Goal: Information Seeking & Learning: Learn about a topic

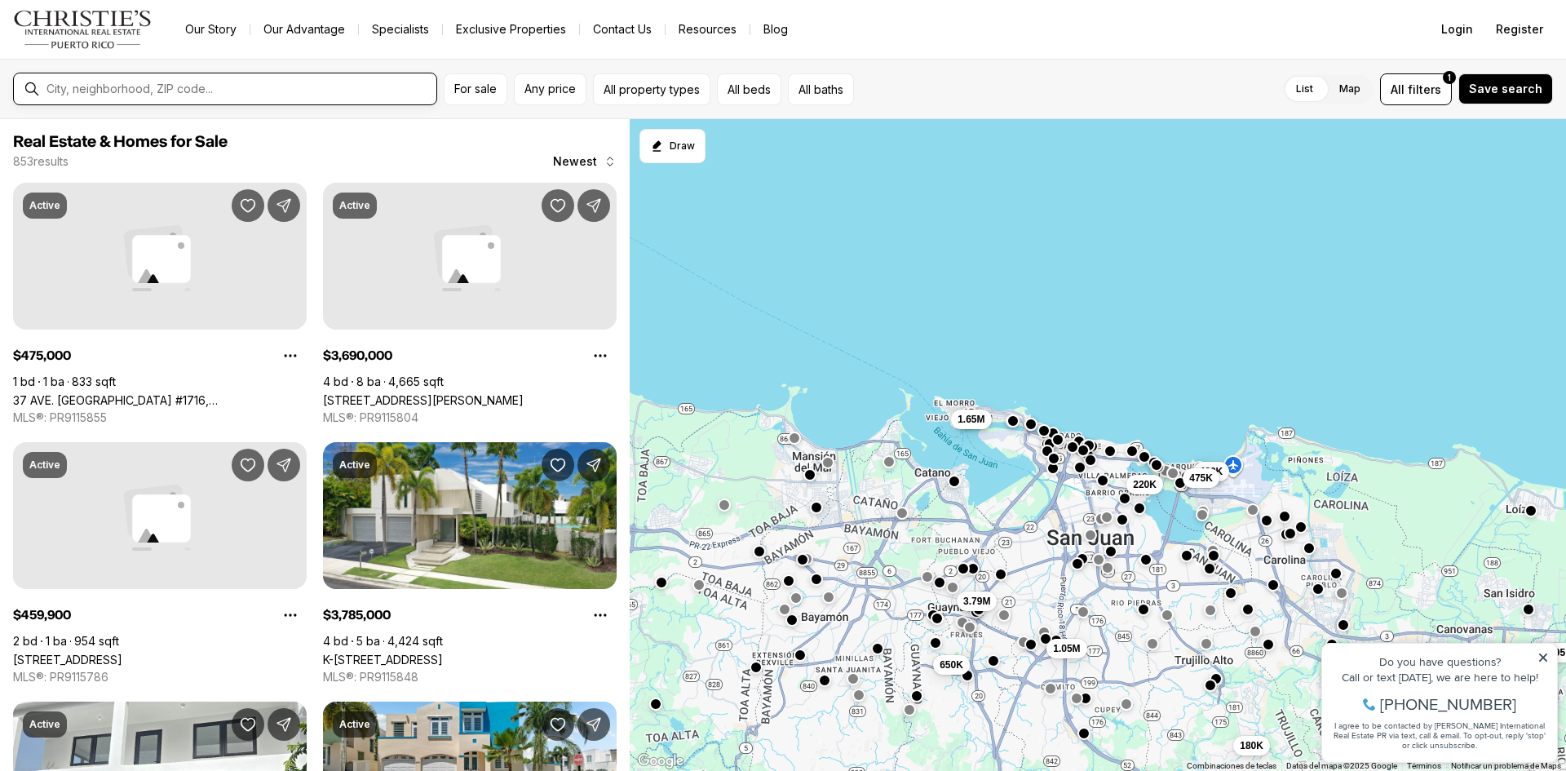
click at [335, 89] on input "text" at bounding box center [237, 89] width 383 height 15
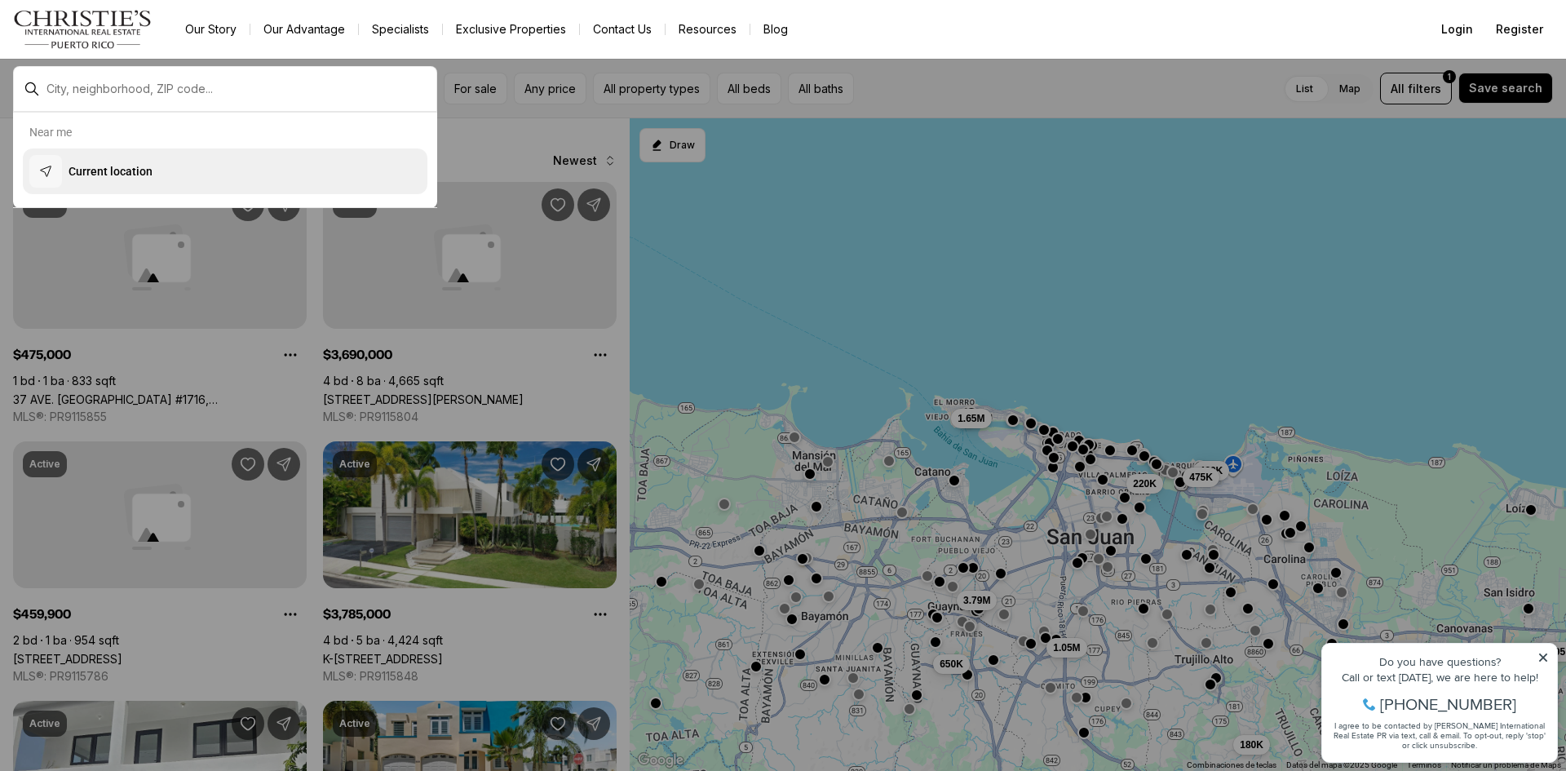
click at [99, 178] on p "Current location" at bounding box center [111, 171] width 84 height 16
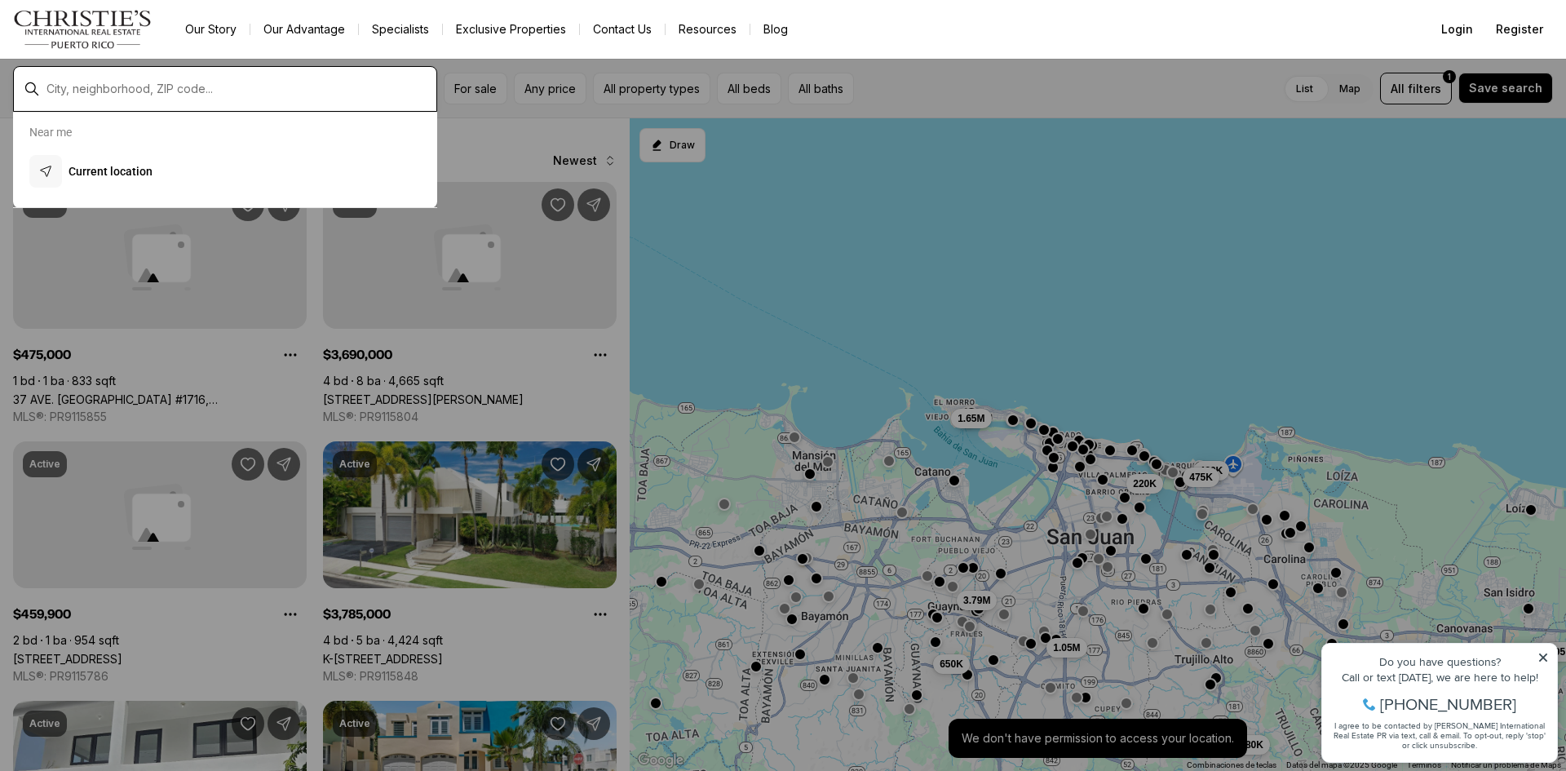
click at [182, 91] on input "text" at bounding box center [237, 89] width 383 height 15
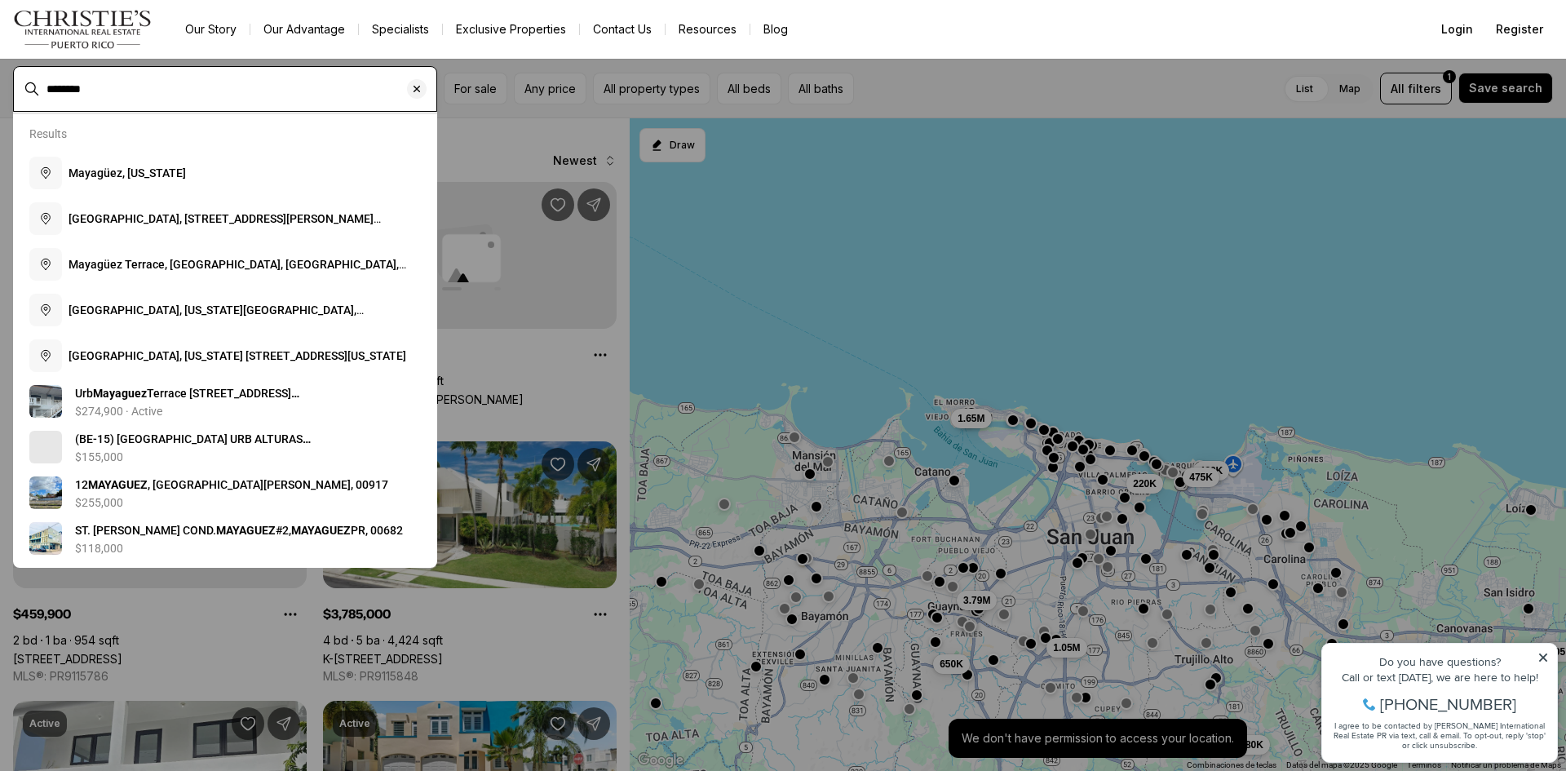
type input "********"
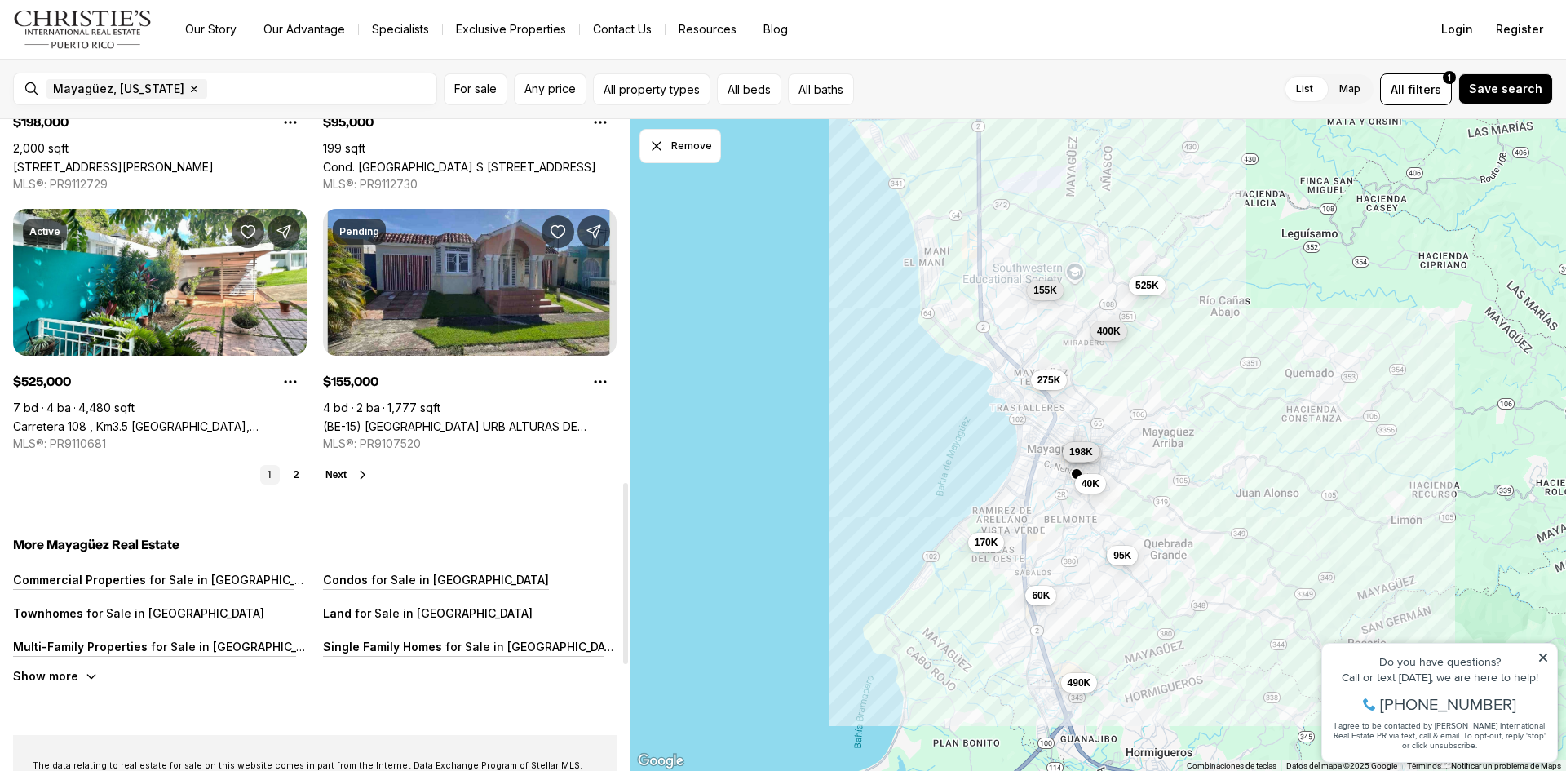
scroll to position [1305, 0]
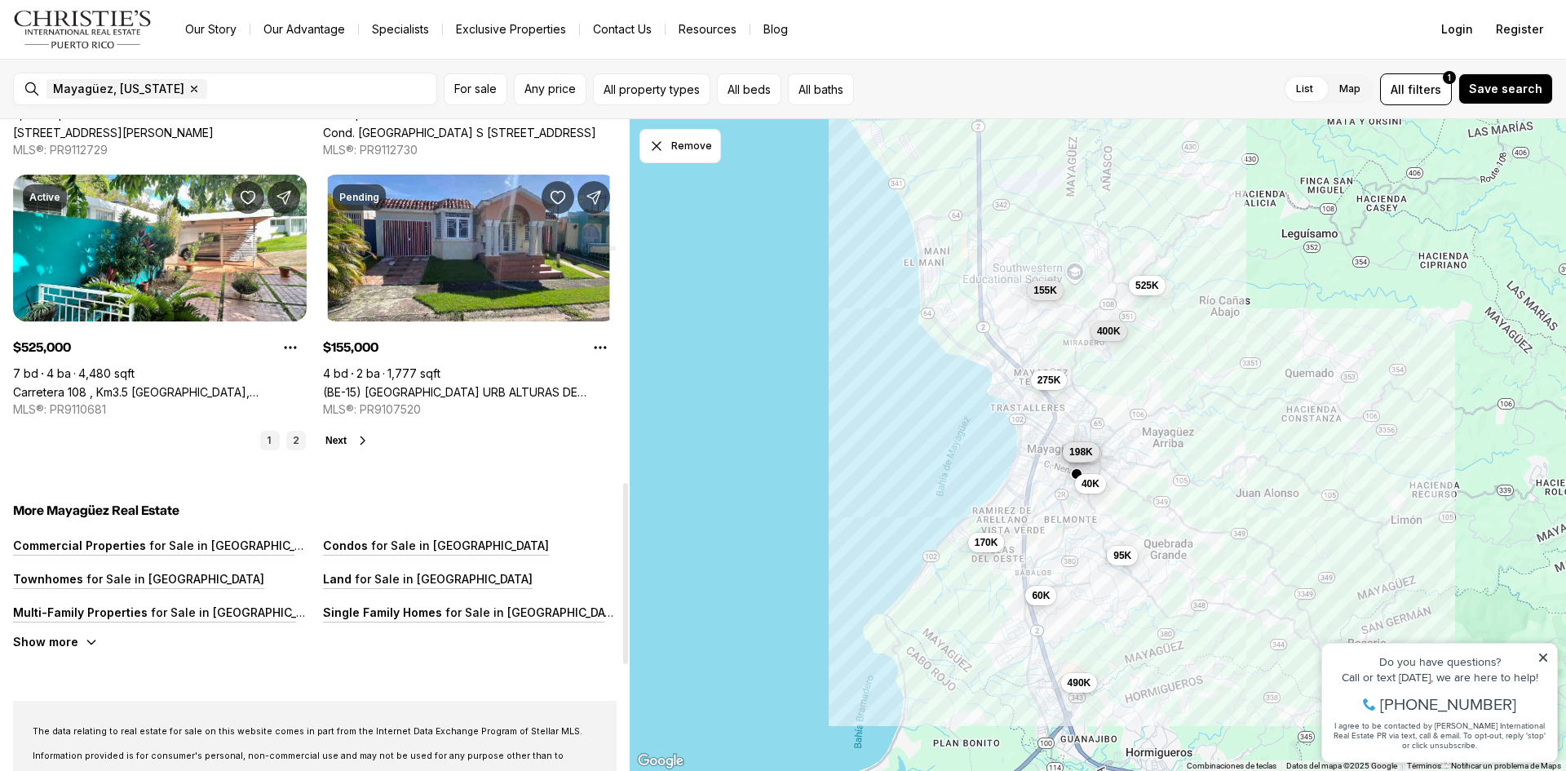
click at [297, 444] on link "2" at bounding box center [296, 441] width 20 height 20
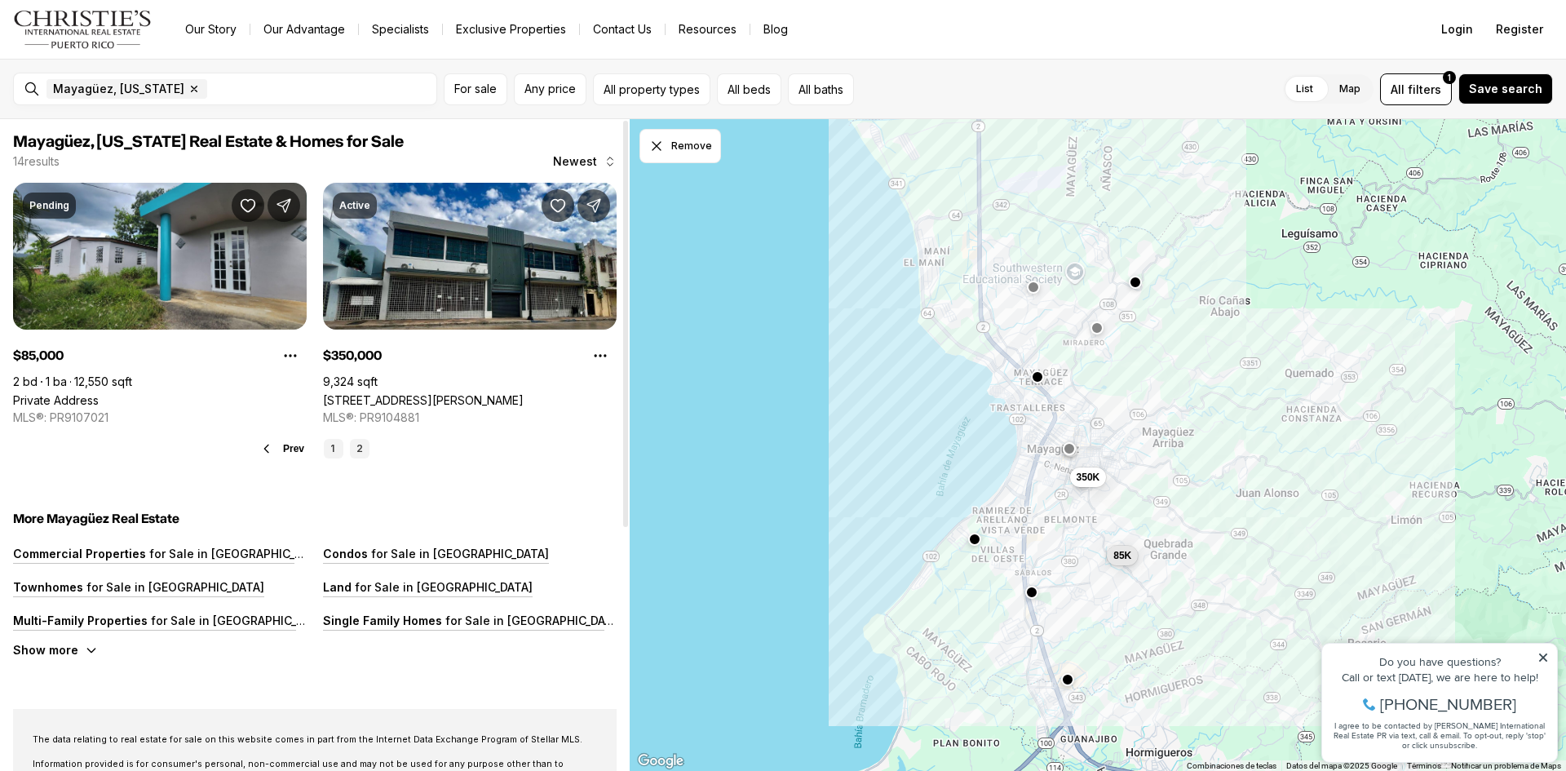
click at [335, 453] on link "1" at bounding box center [334, 449] width 20 height 20
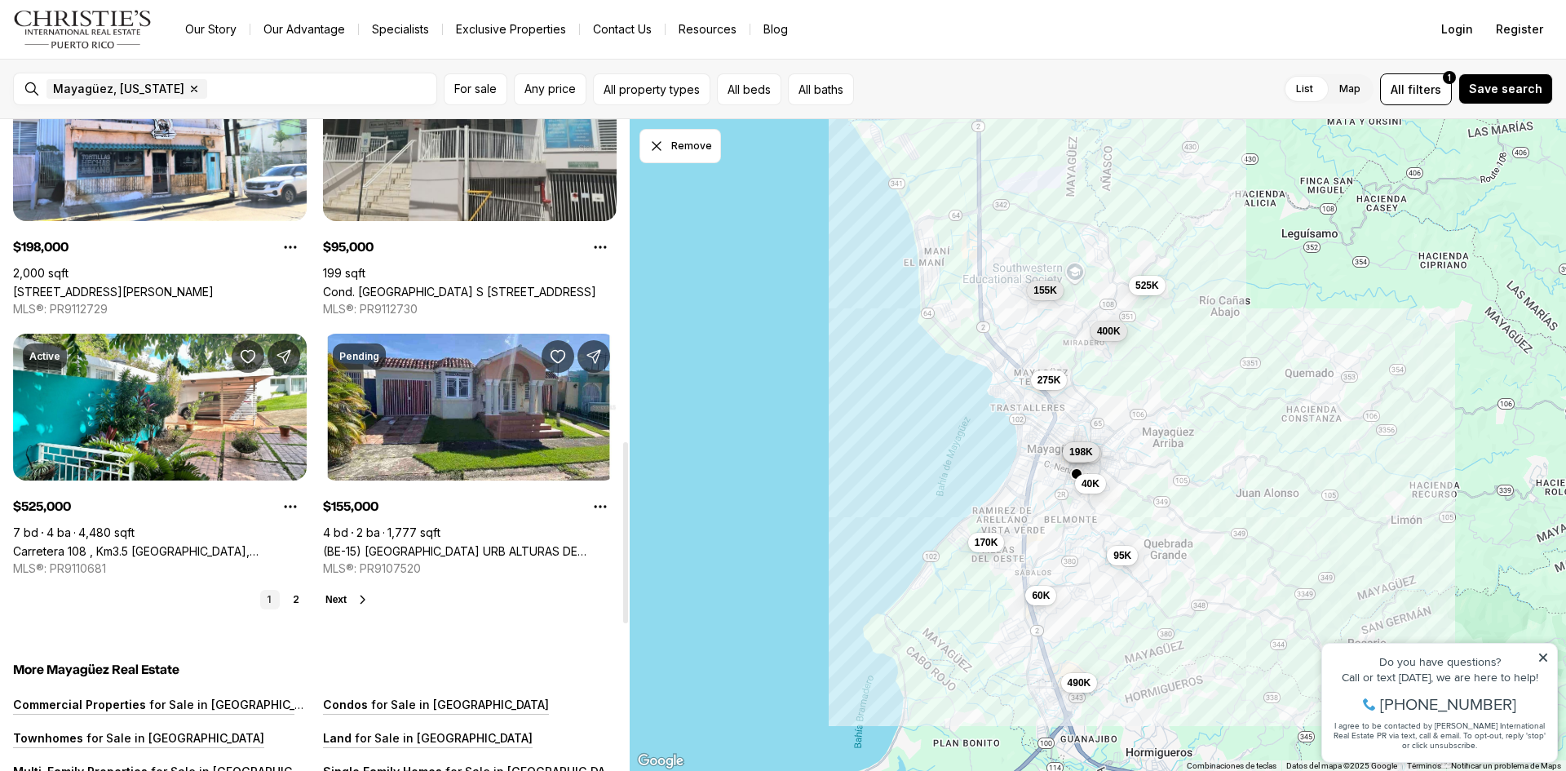
scroll to position [1142, 0]
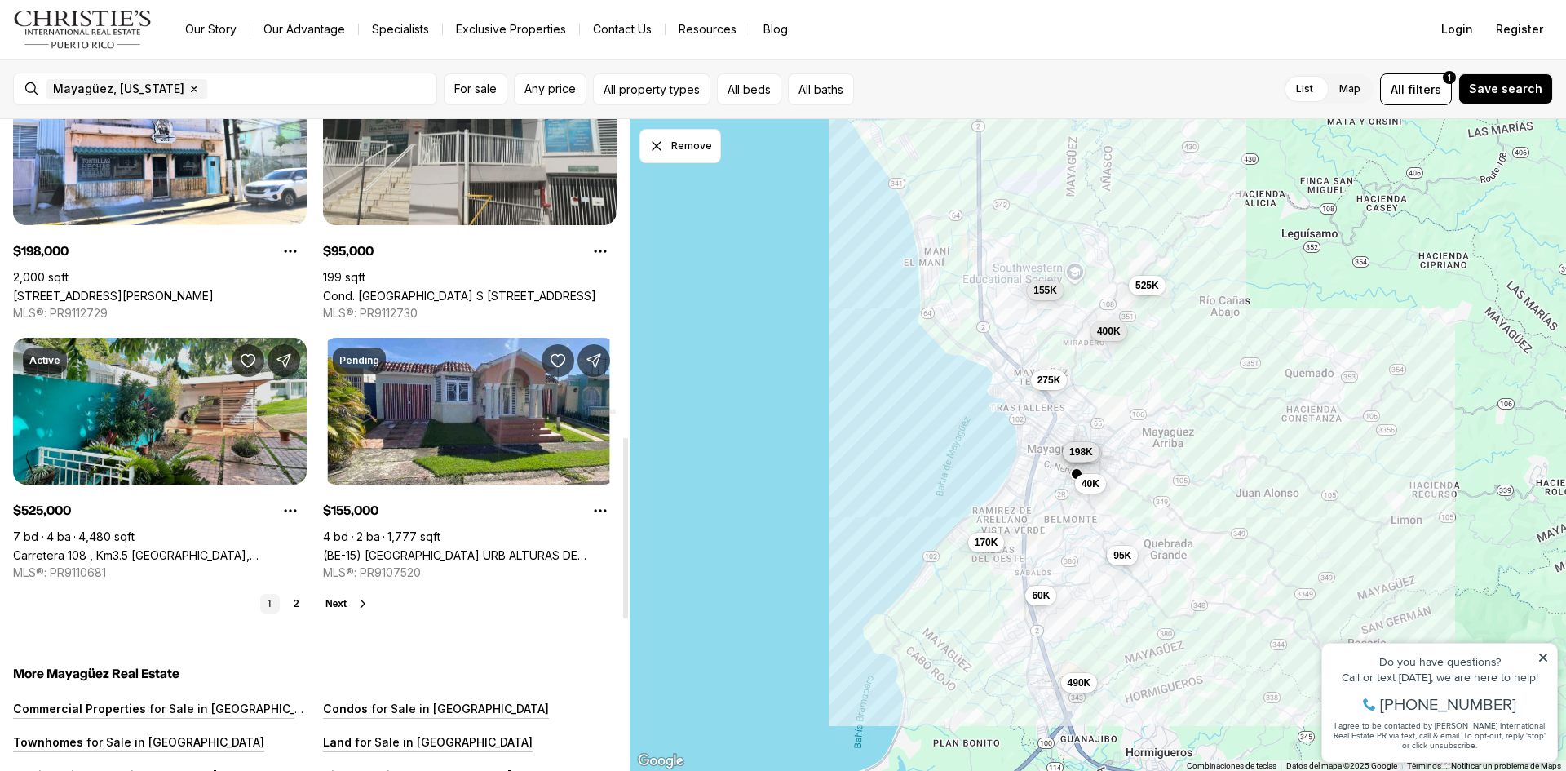
click at [174, 548] on link "Carretera 108 , Km3.5 [GEOGRAPHIC_DATA], [GEOGRAPHIC_DATA] PR, 00682" at bounding box center [160, 555] width 294 height 14
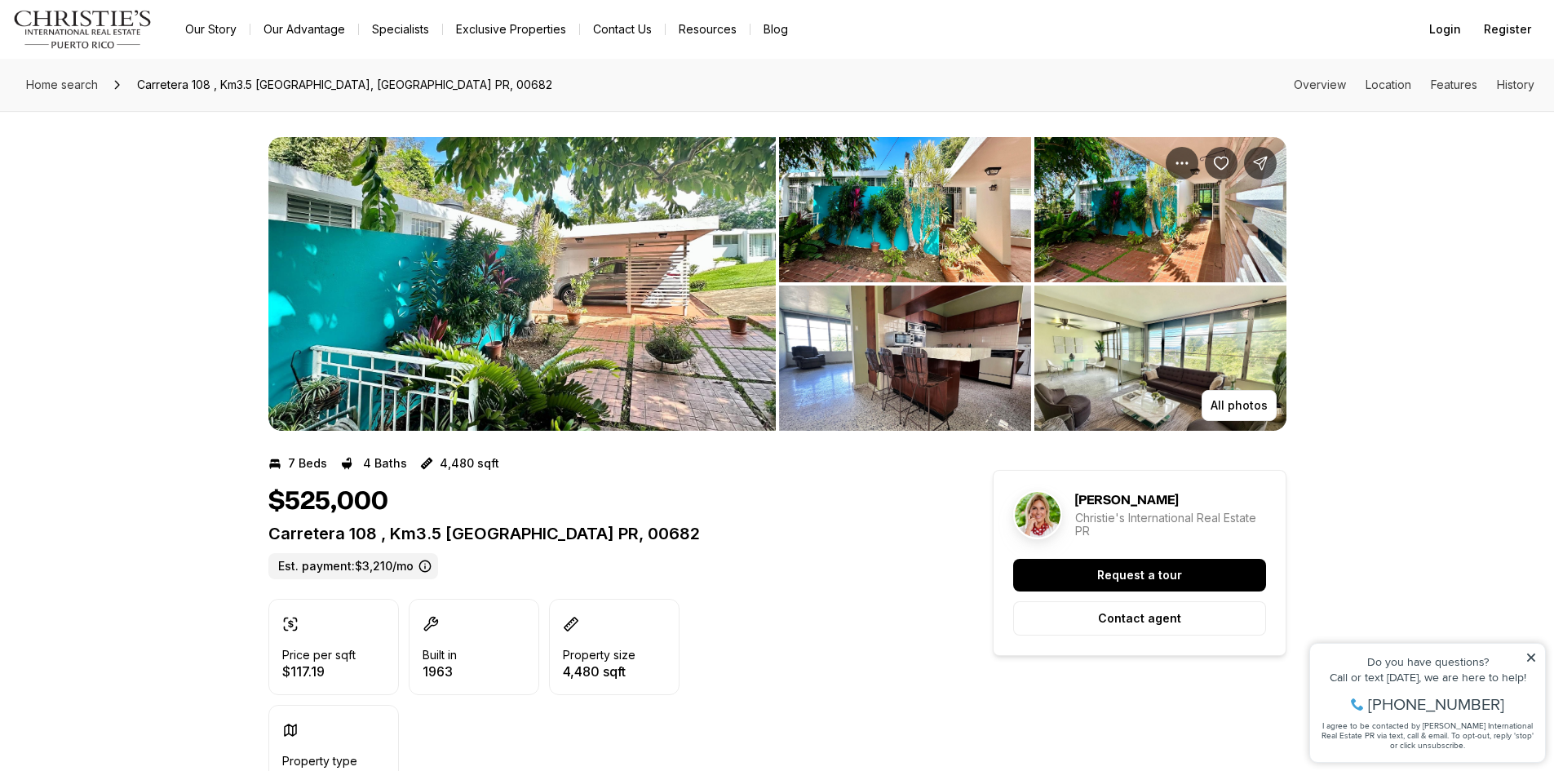
click at [716, 256] on img "View image gallery" at bounding box center [521, 284] width 507 height 294
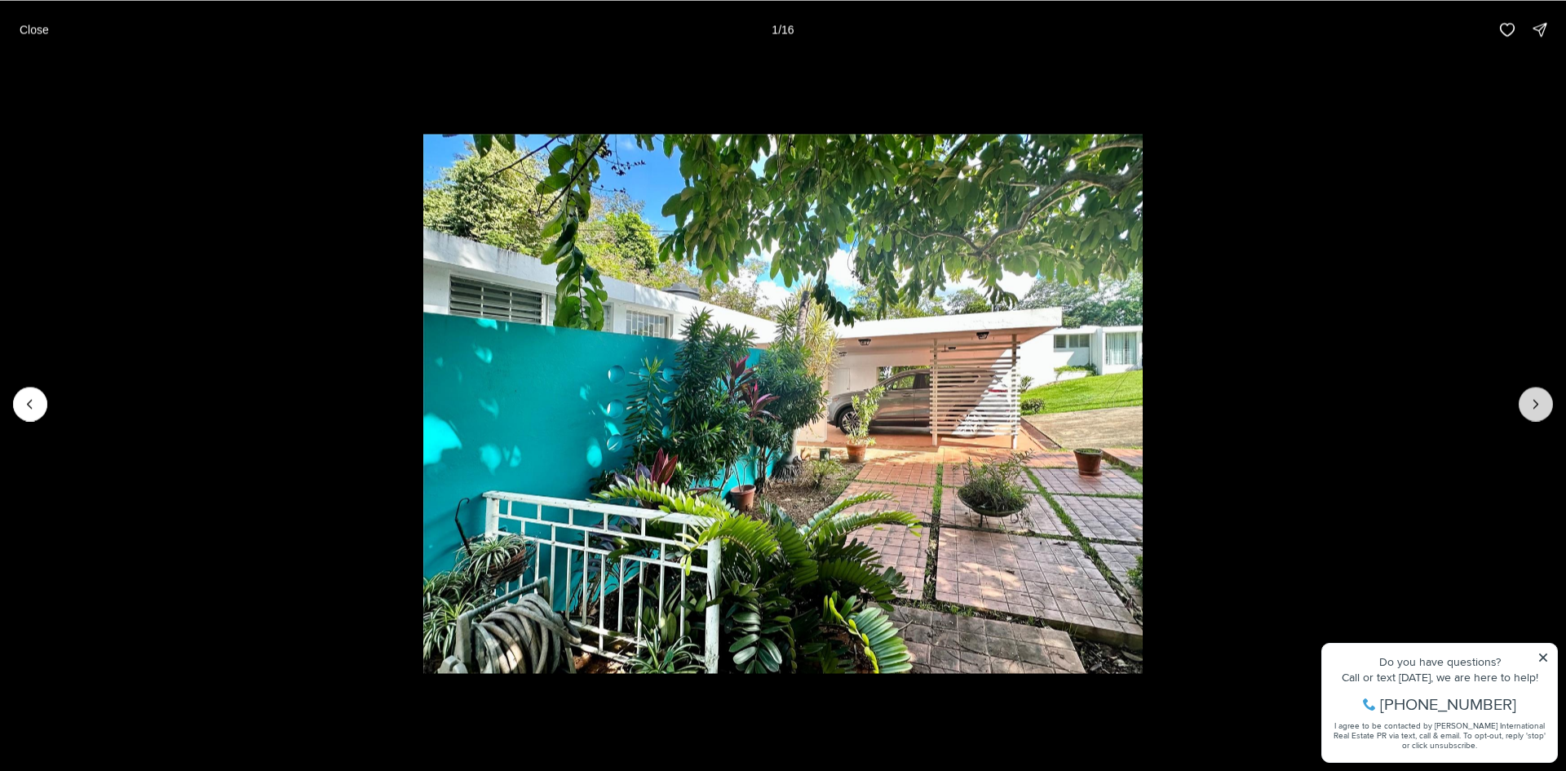
click at [1545, 400] on button "Next slide" at bounding box center [1536, 404] width 34 height 34
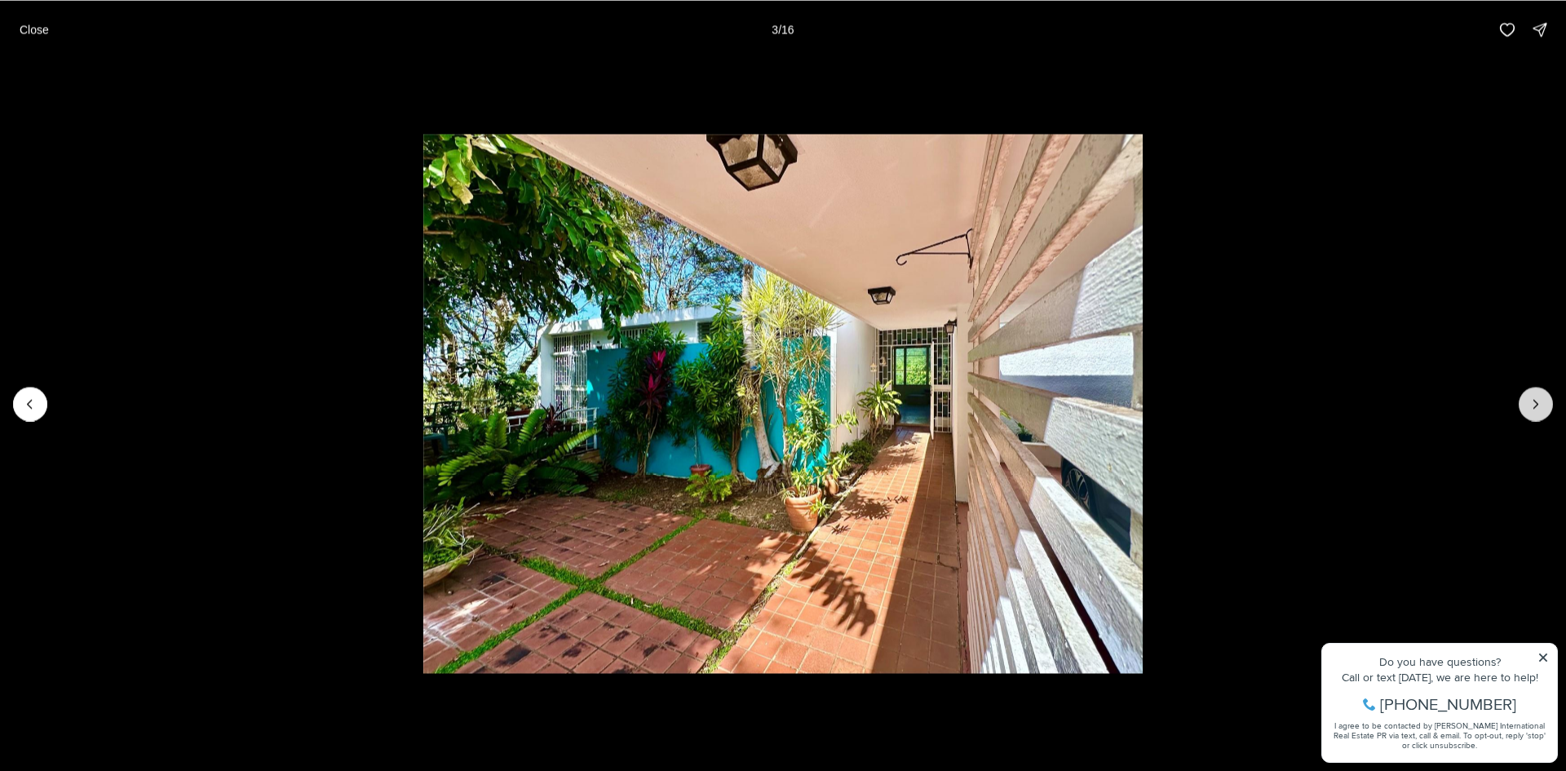
click at [1545, 404] on button "Next slide" at bounding box center [1536, 404] width 34 height 34
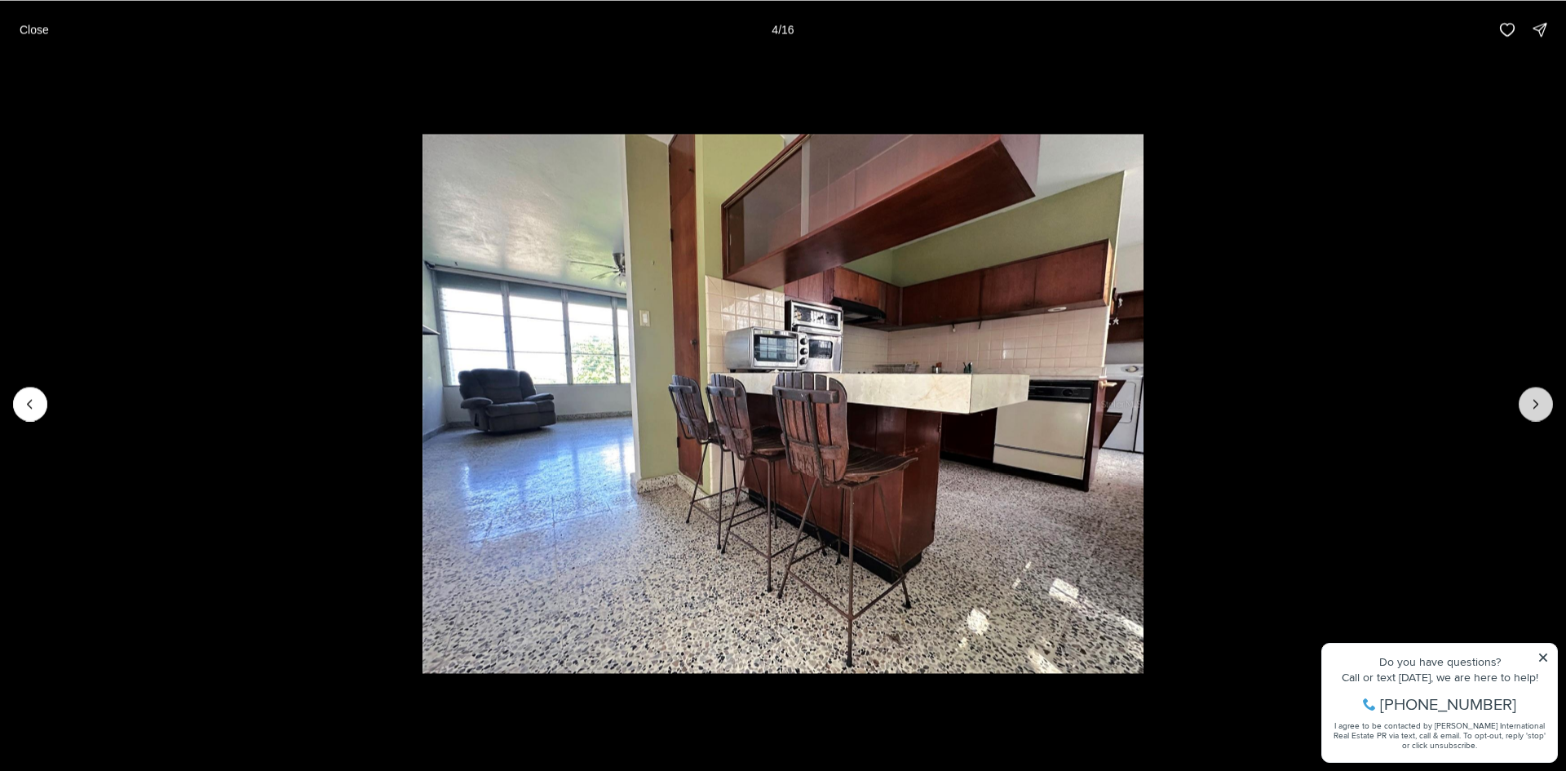
click at [1545, 404] on button "Next slide" at bounding box center [1536, 404] width 34 height 34
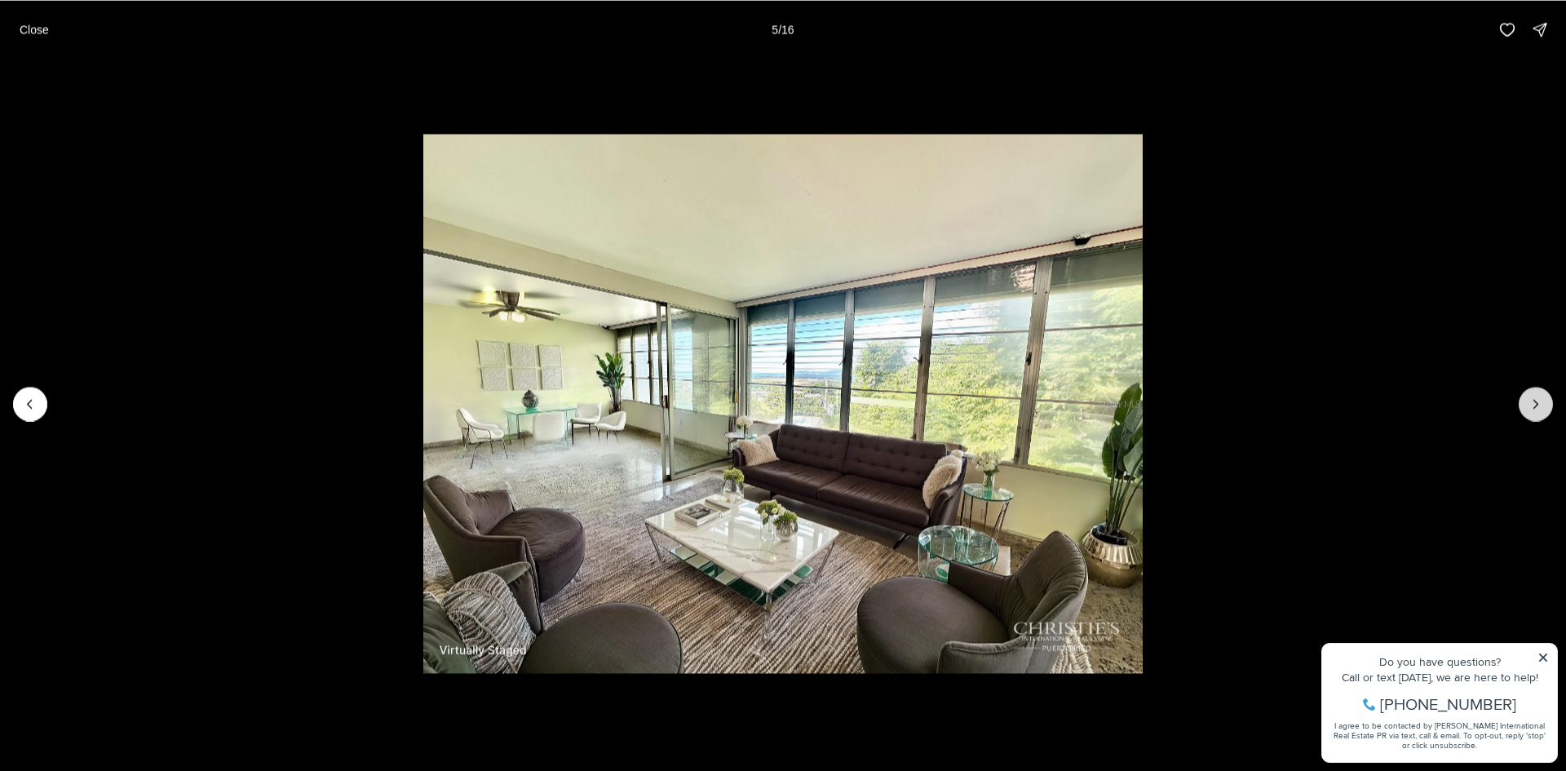
click at [1545, 404] on button "Next slide" at bounding box center [1536, 404] width 34 height 34
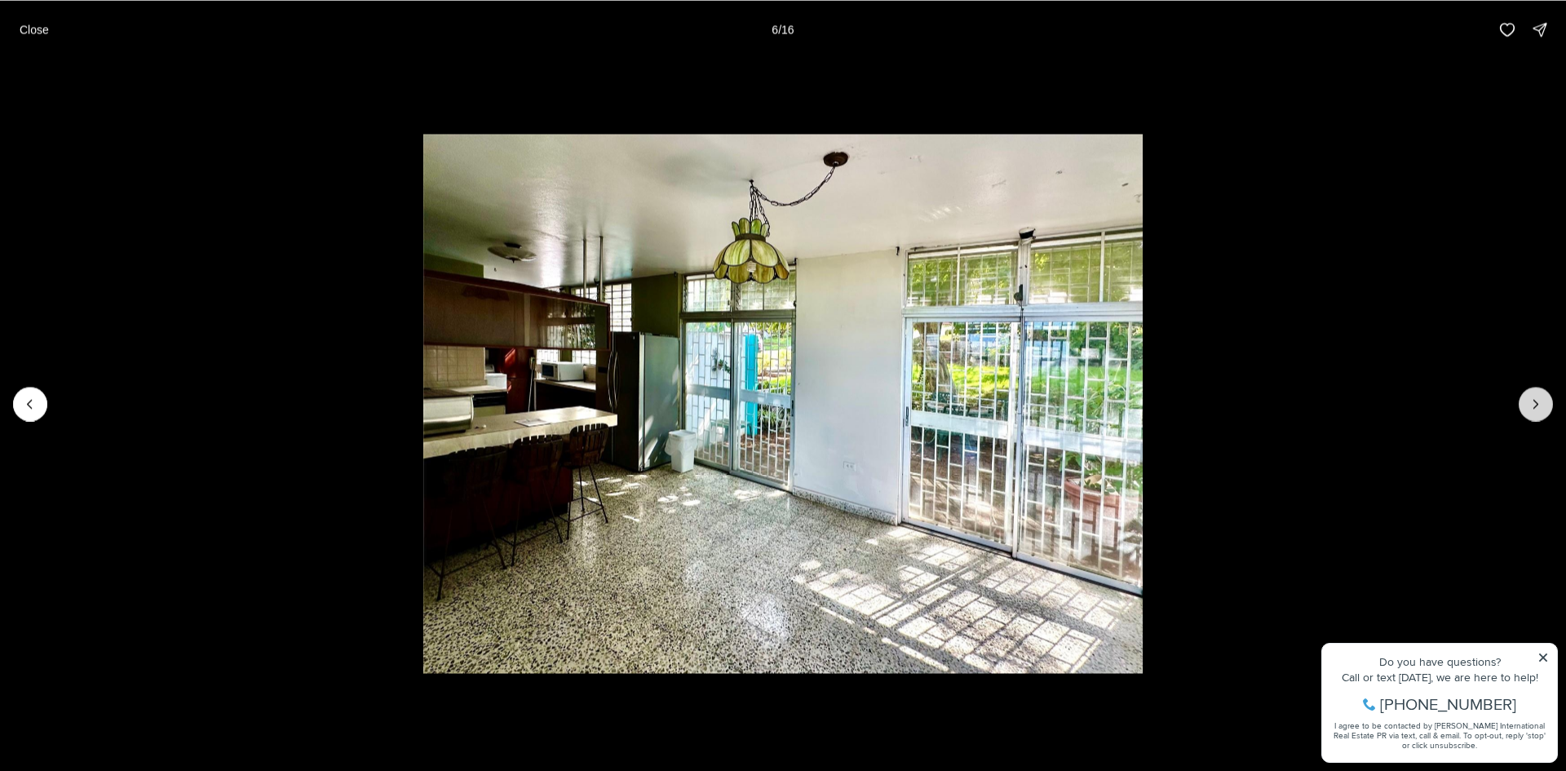
click at [1545, 404] on button "Next slide" at bounding box center [1536, 404] width 34 height 34
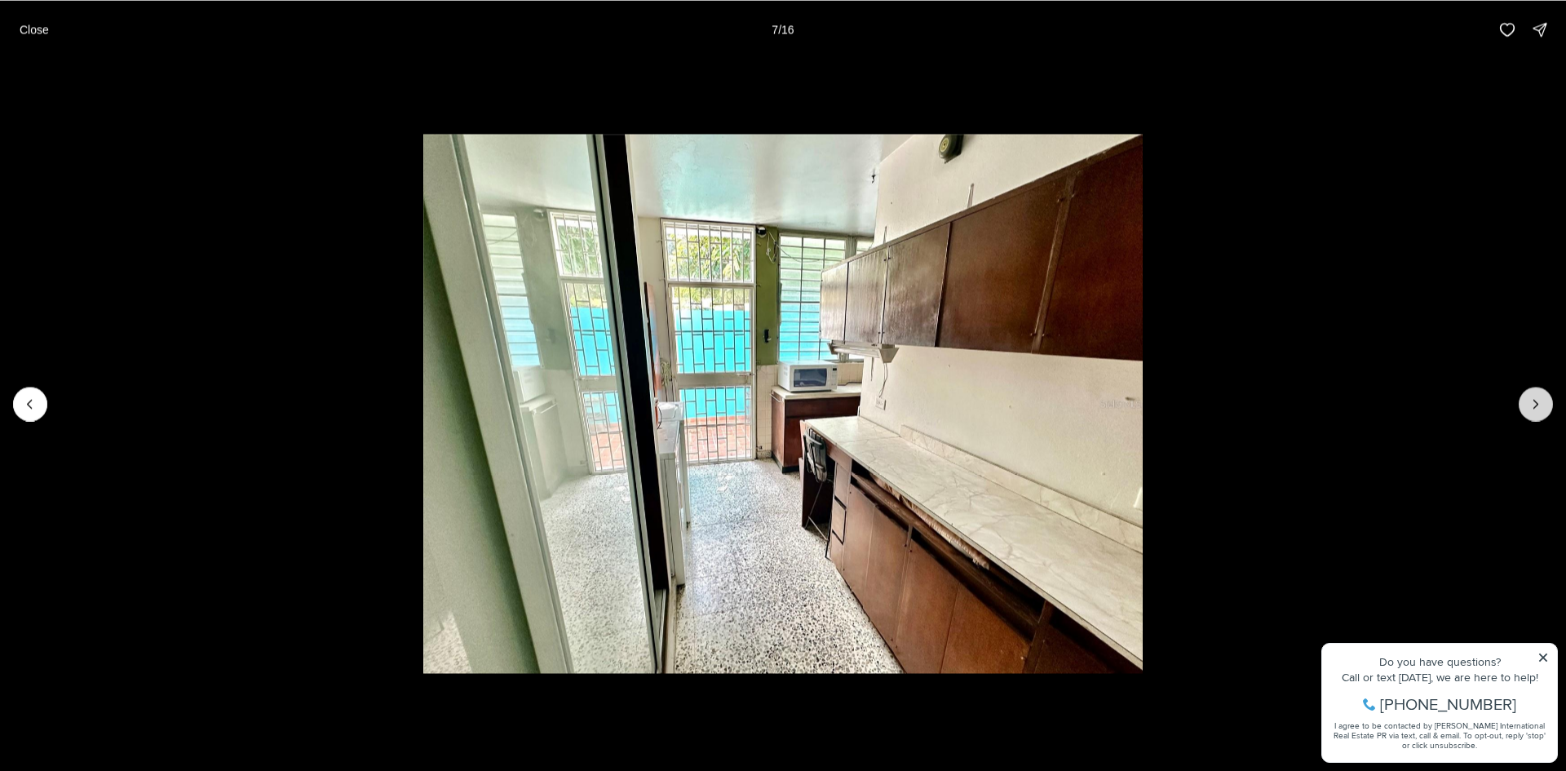
click at [1545, 404] on button "Next slide" at bounding box center [1536, 404] width 34 height 34
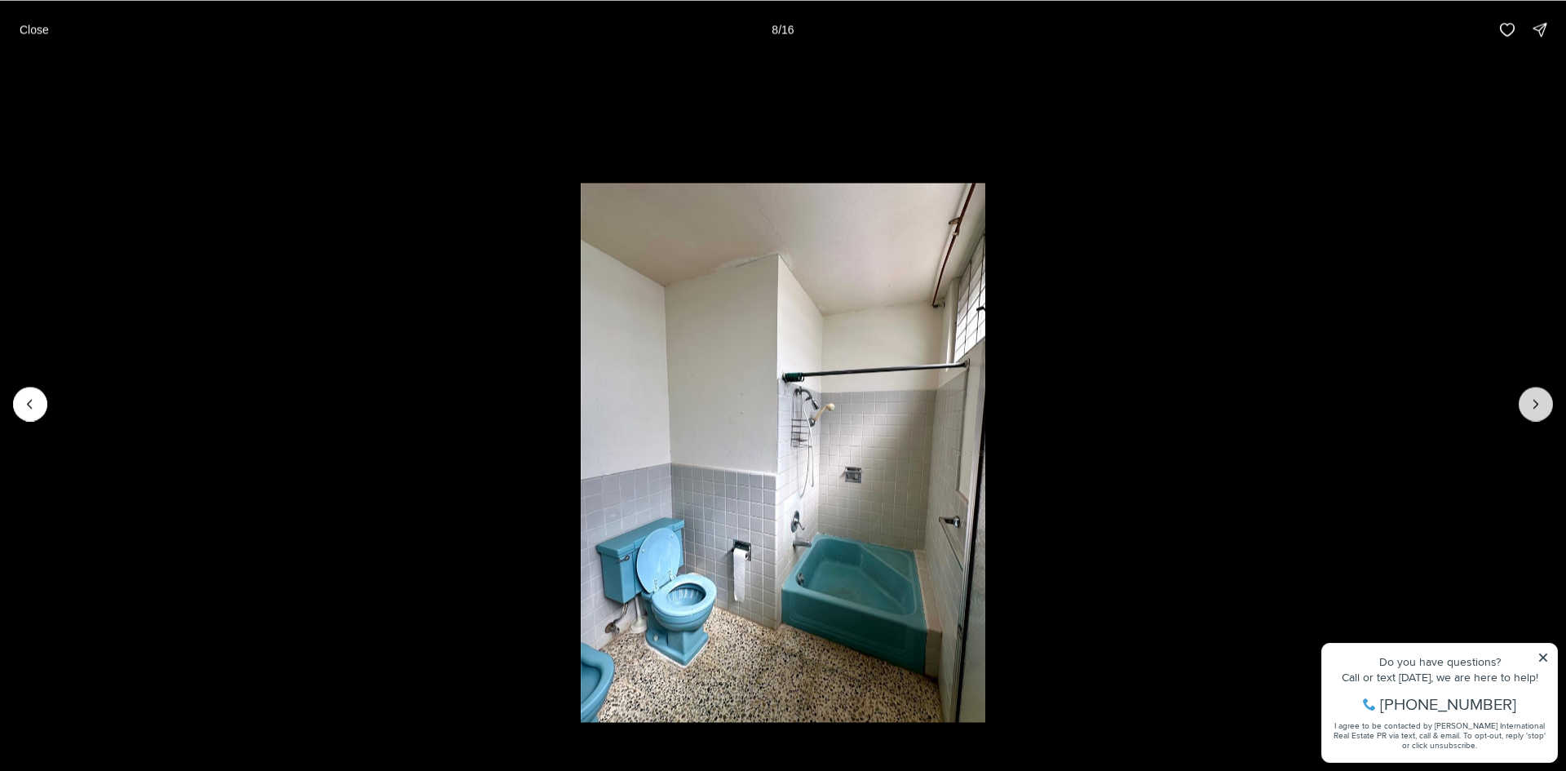
click at [1541, 408] on icon "Next slide" at bounding box center [1536, 404] width 16 height 16
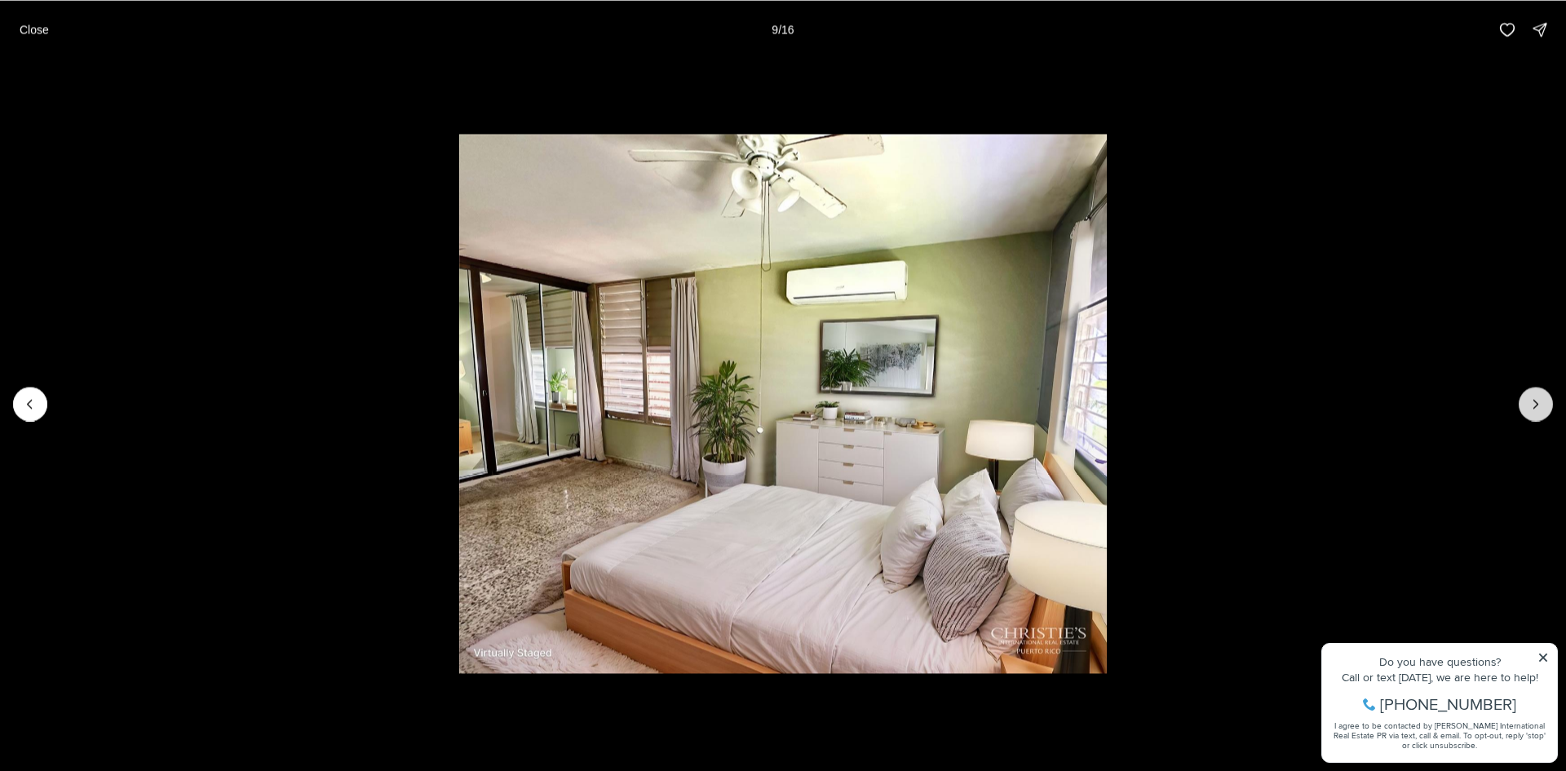
click at [1541, 408] on icon "Next slide" at bounding box center [1536, 404] width 16 height 16
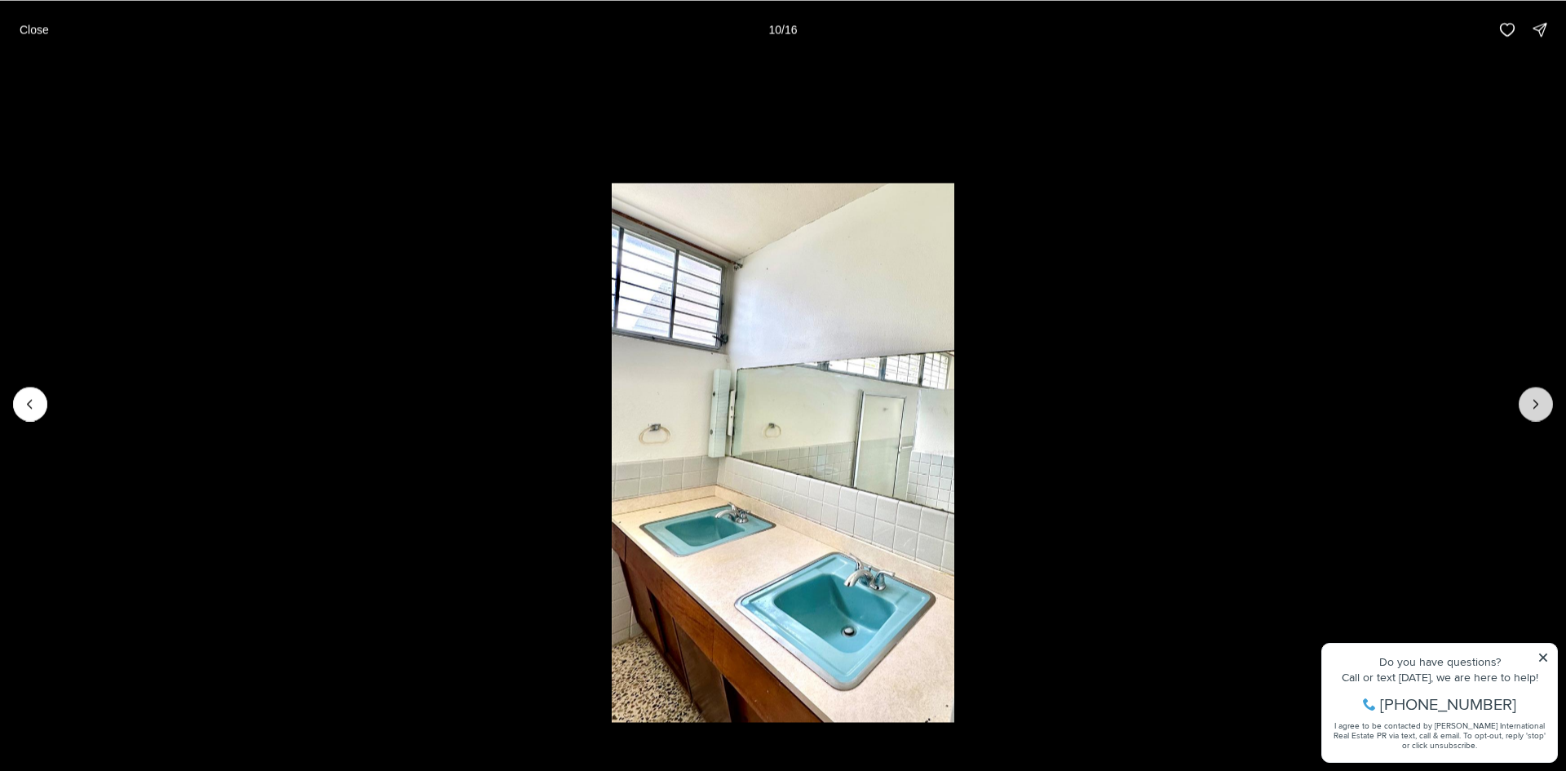
click at [1541, 408] on icon "Next slide" at bounding box center [1536, 404] width 16 height 16
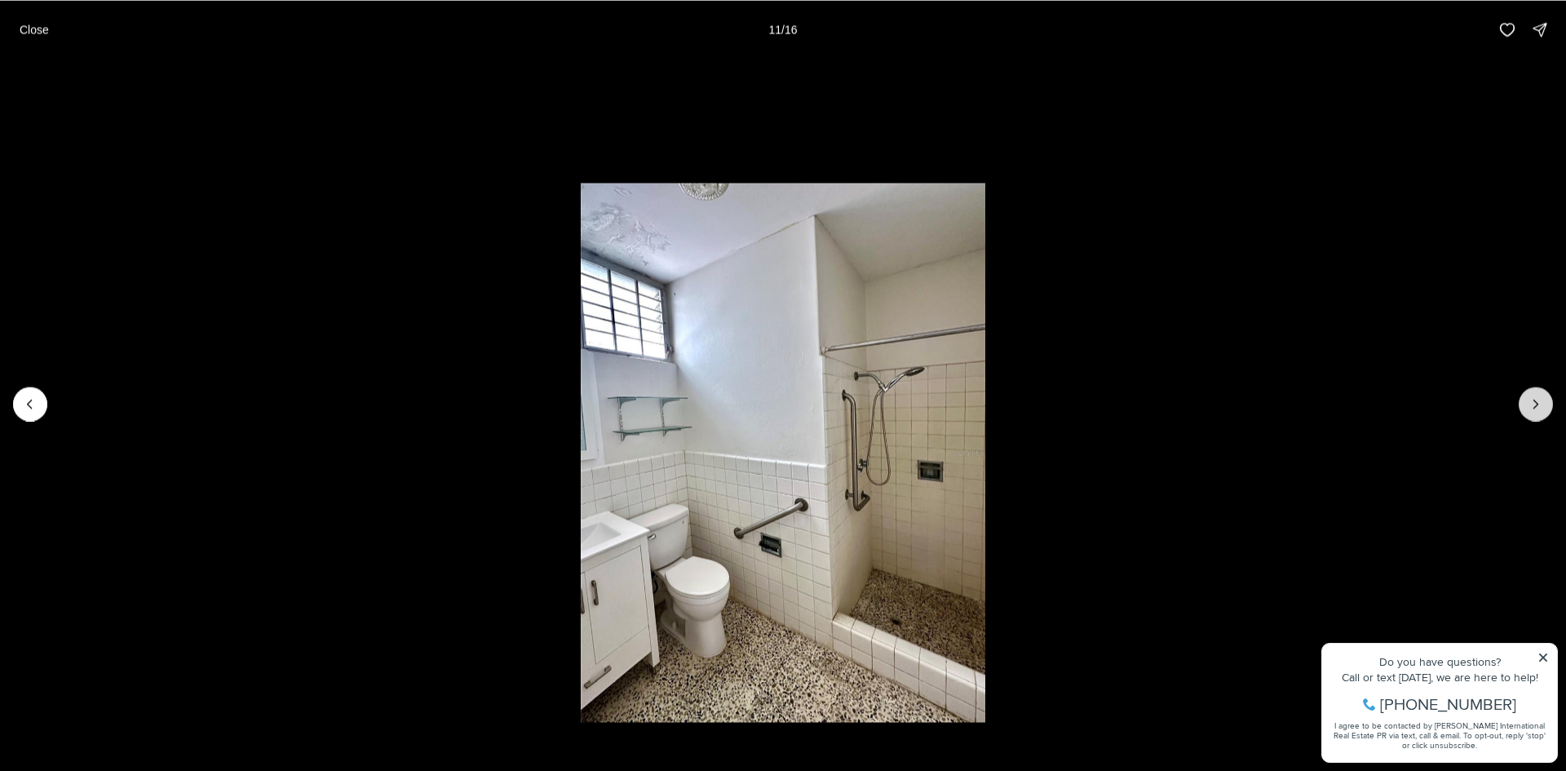
click at [1541, 408] on icon "Next slide" at bounding box center [1536, 404] width 16 height 16
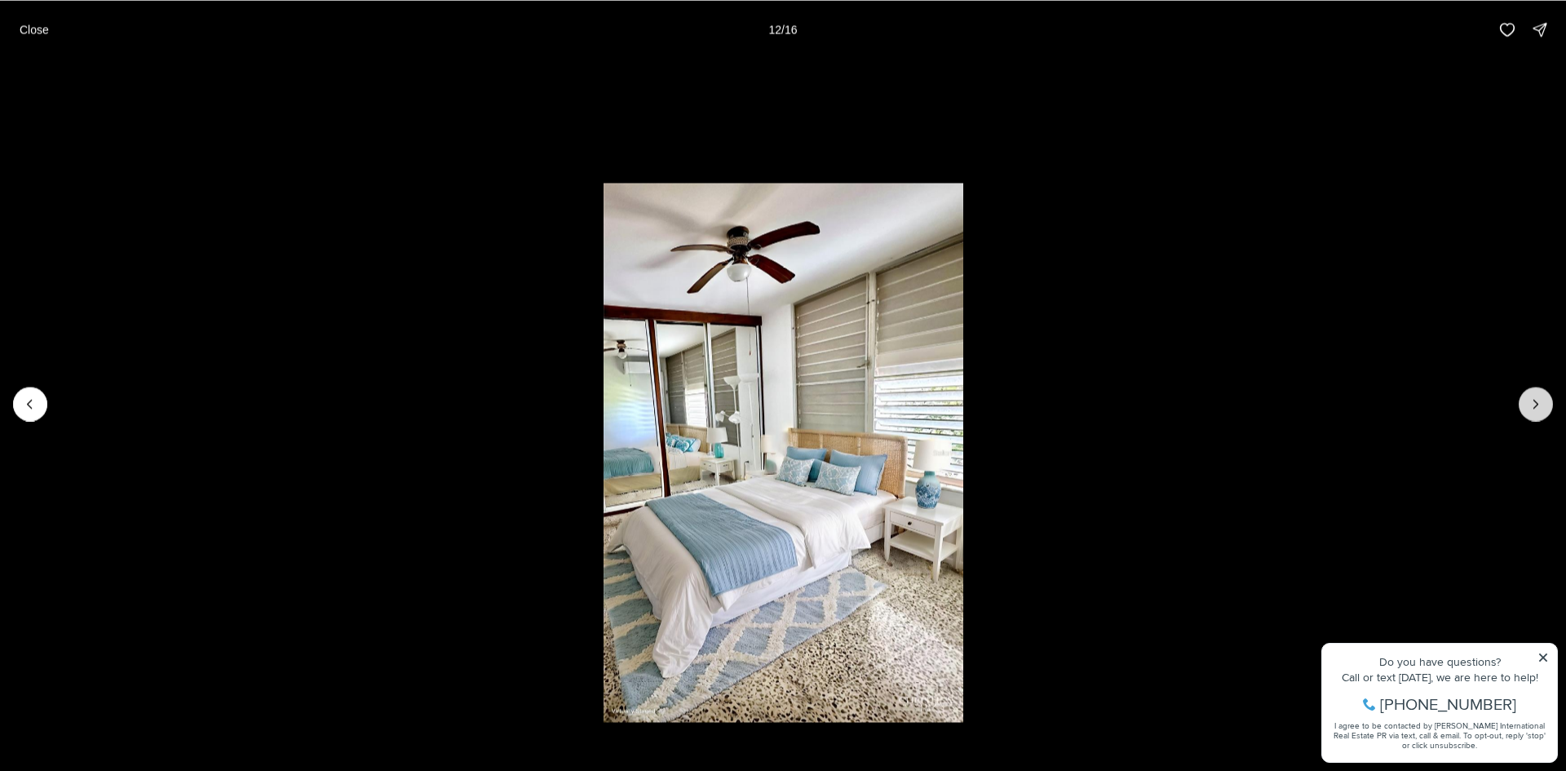
click at [1537, 407] on icon "Next slide" at bounding box center [1536, 404] width 16 height 16
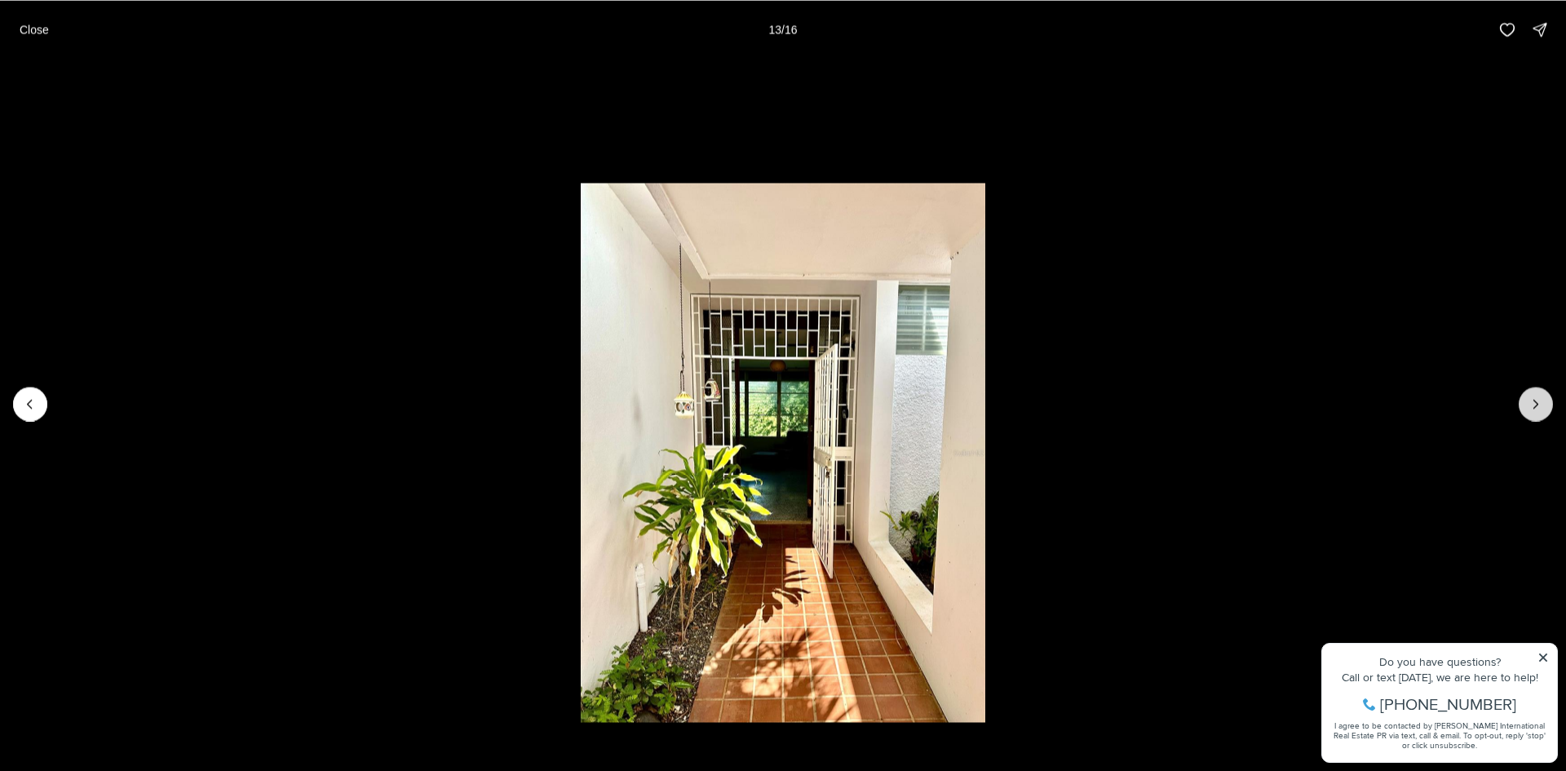
click at [1531, 407] on icon "Next slide" at bounding box center [1536, 404] width 16 height 16
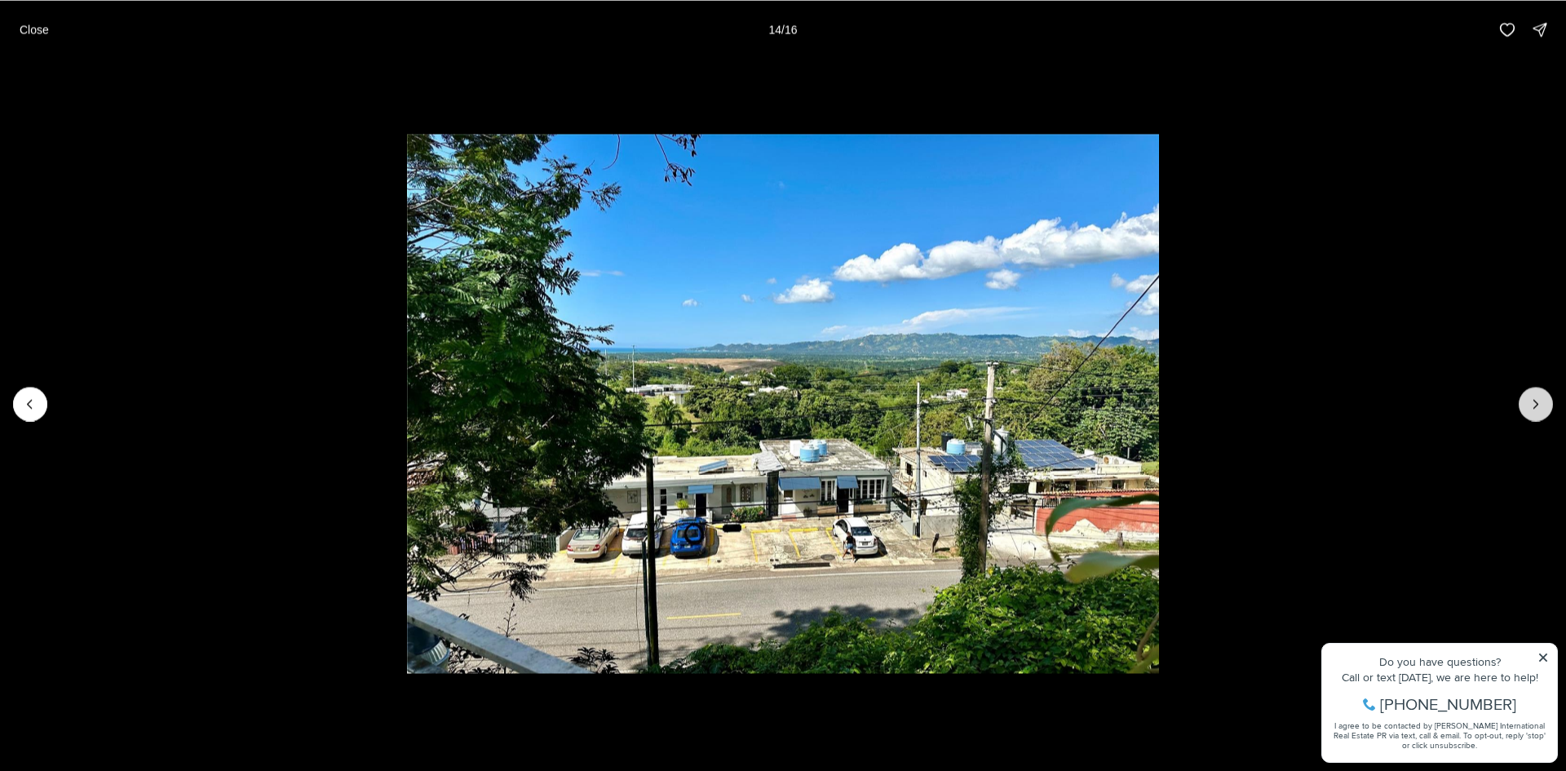
click at [1531, 408] on icon "Next slide" at bounding box center [1536, 404] width 16 height 16
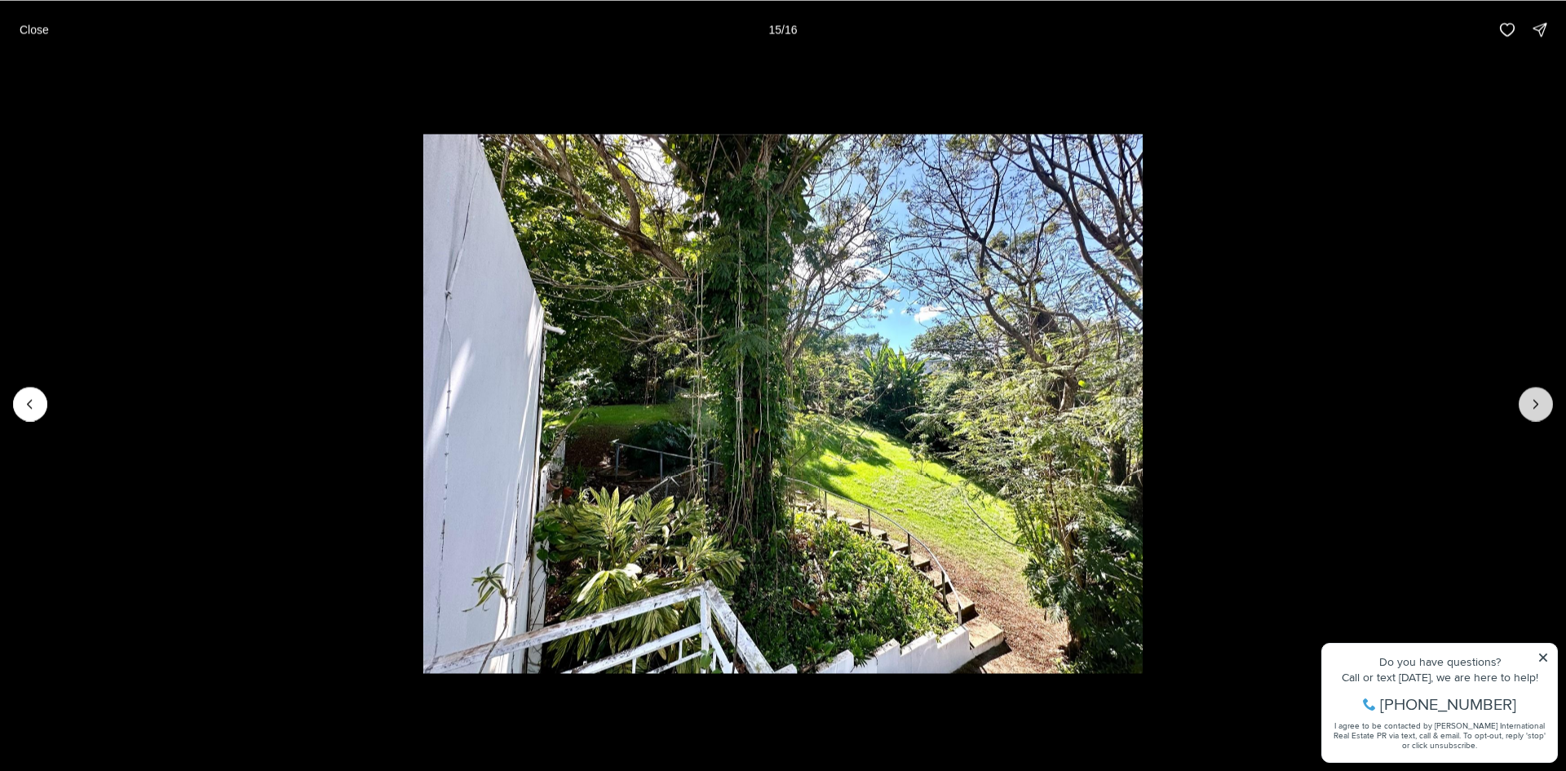
click at [1531, 408] on icon "Next slide" at bounding box center [1536, 404] width 16 height 16
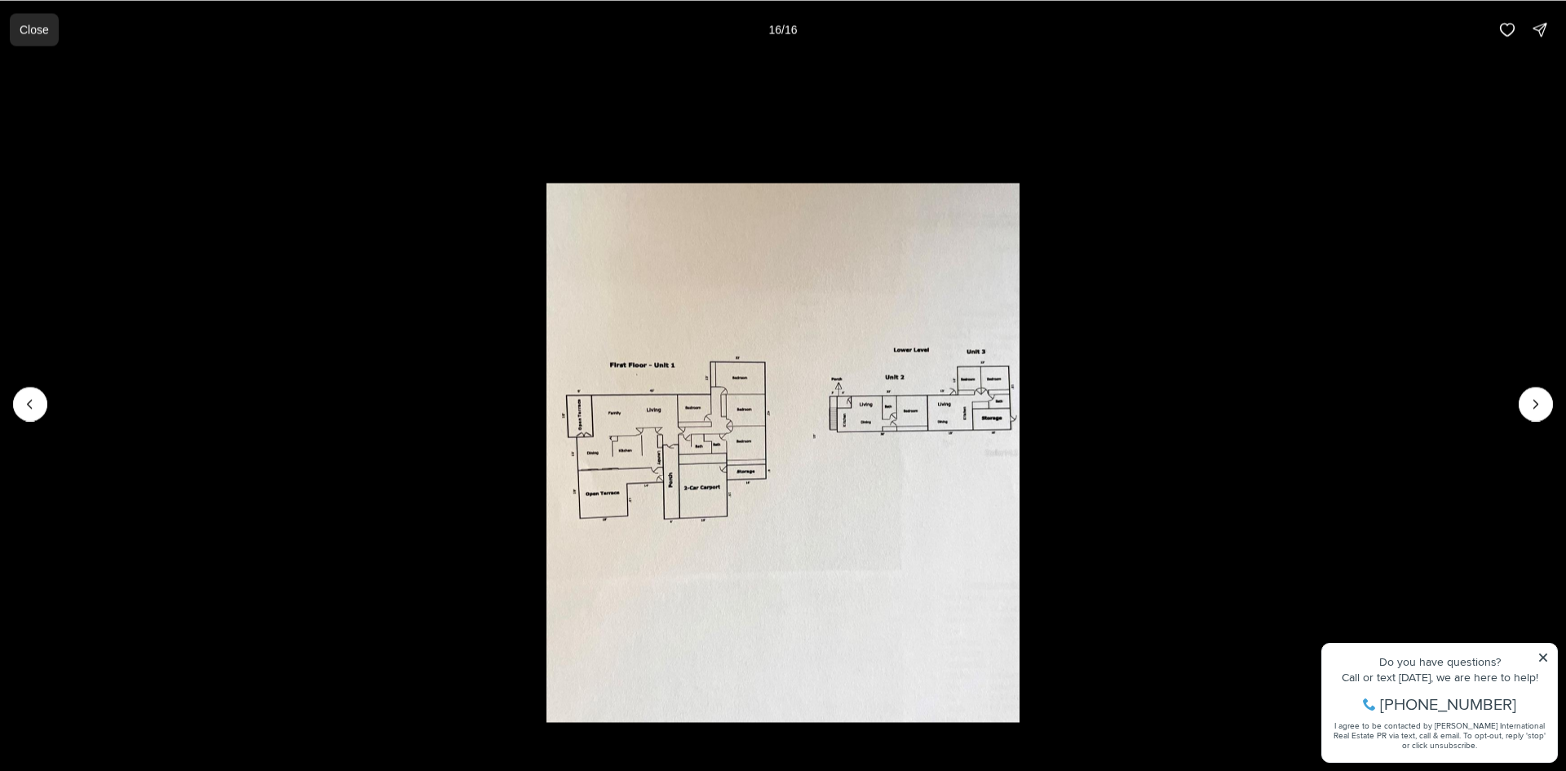
click at [29, 38] on button "Close" at bounding box center [34, 29] width 49 height 33
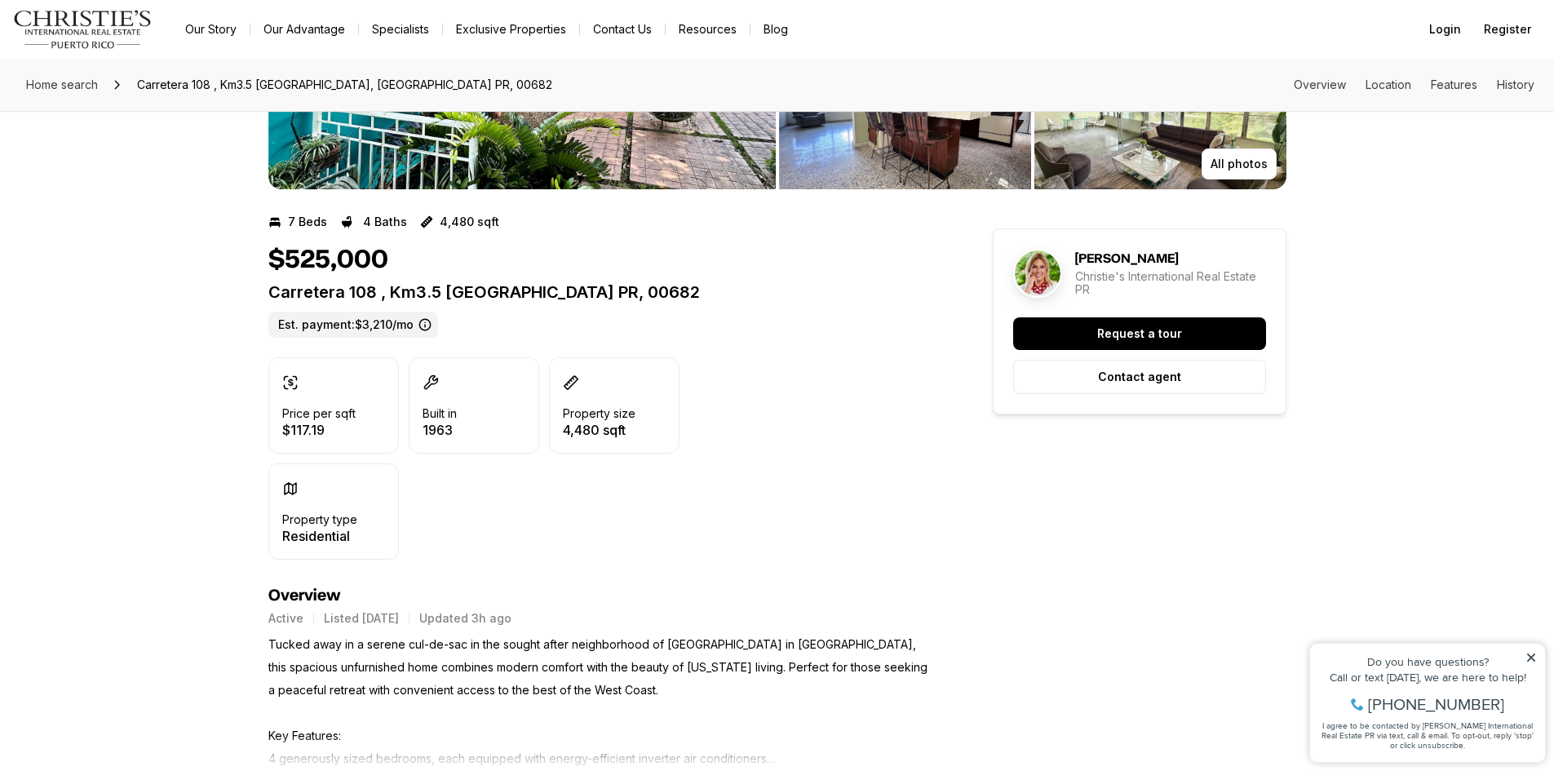
scroll to position [326, 0]
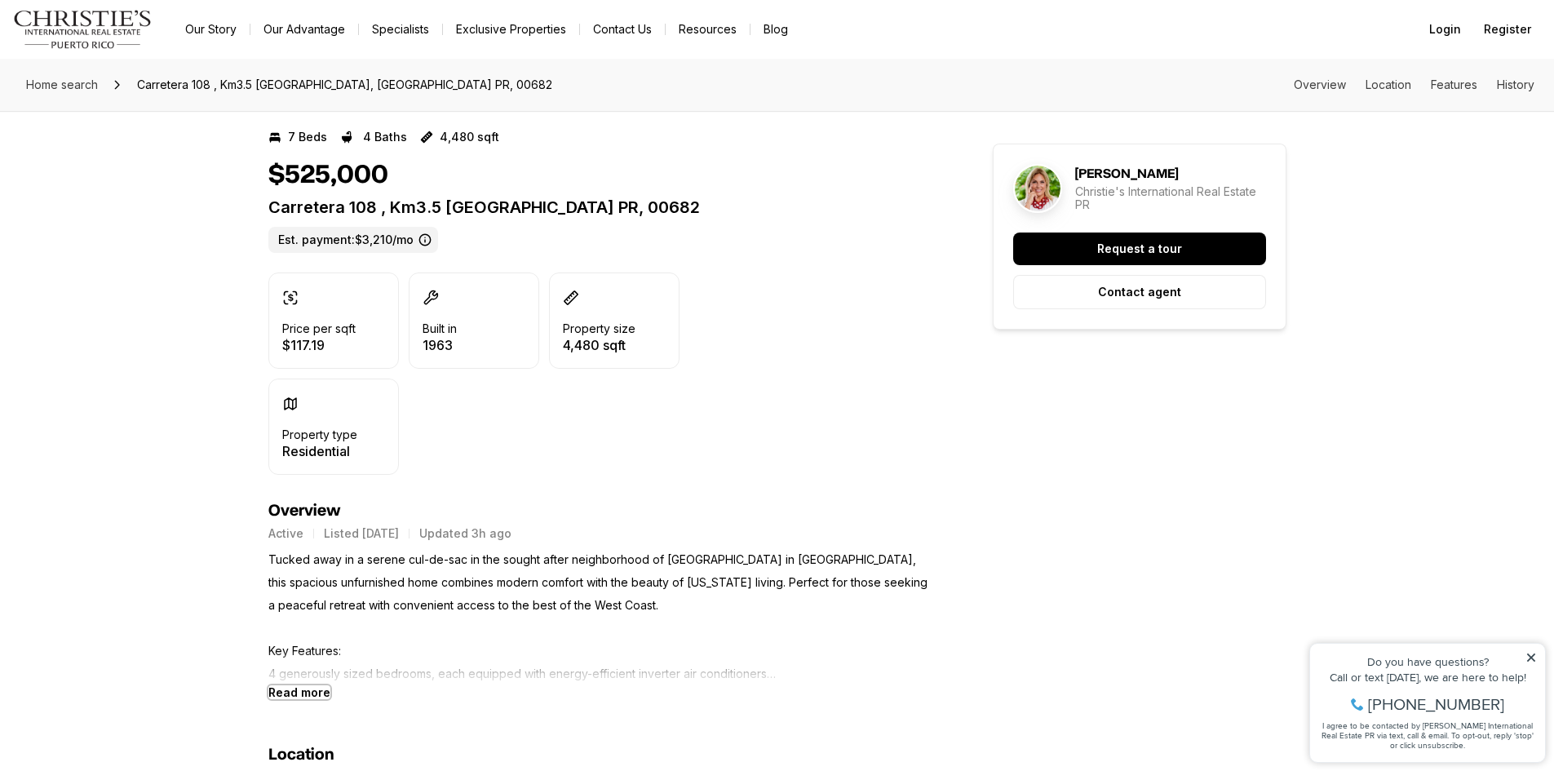
click at [310, 693] on b "Read more" at bounding box center [299, 692] width 62 height 14
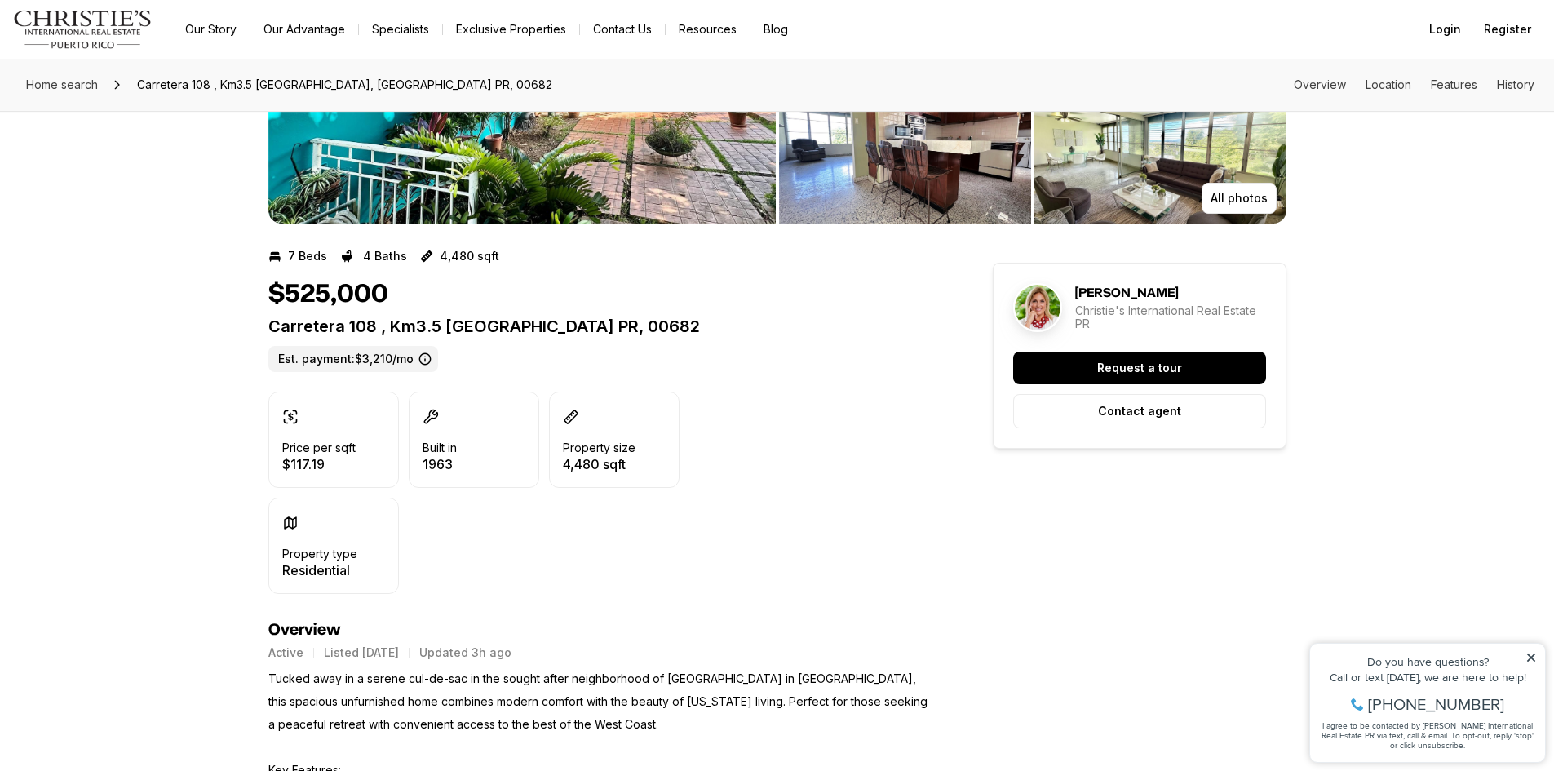
scroll to position [0, 0]
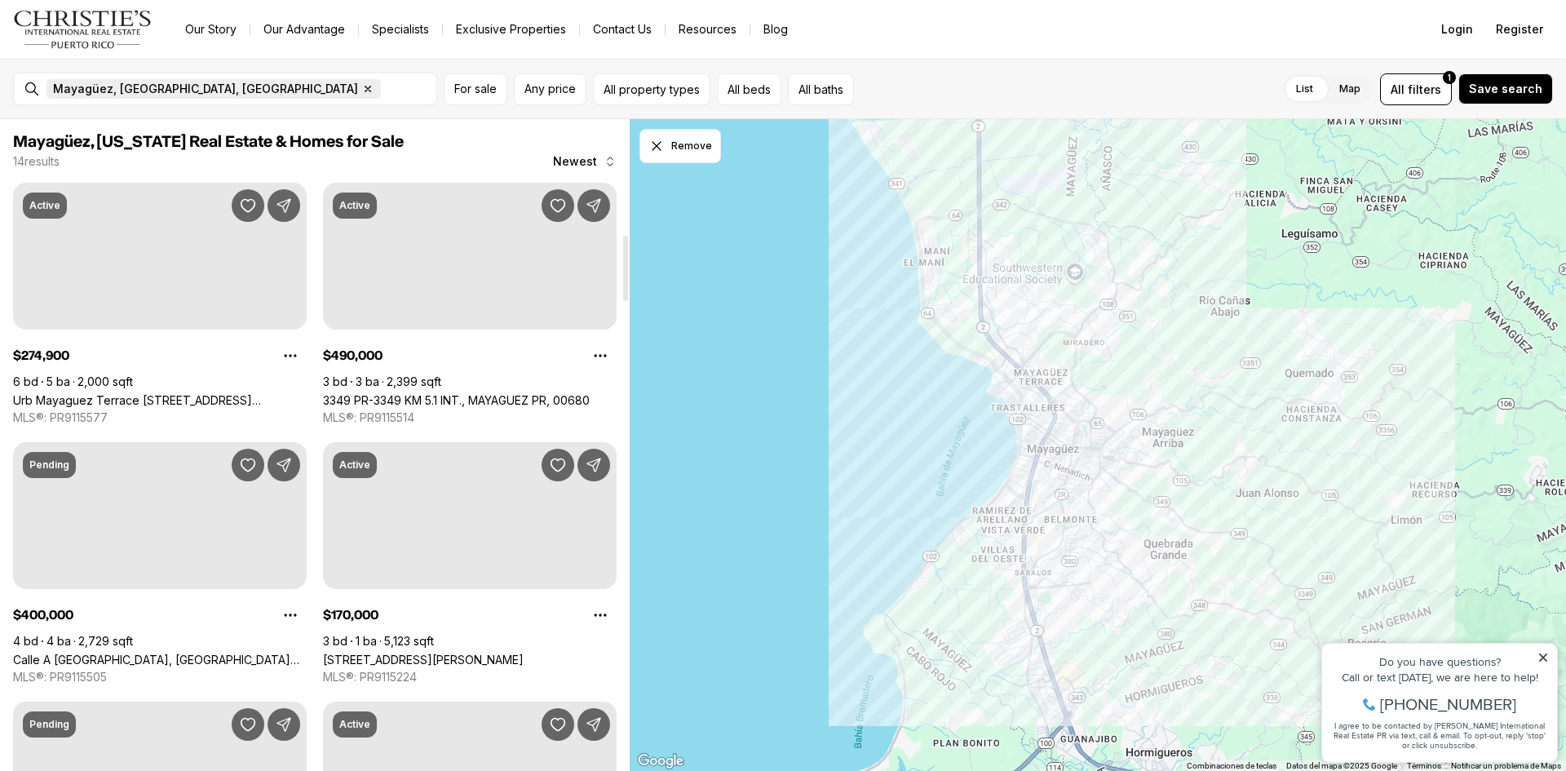
scroll to position [1142, 0]
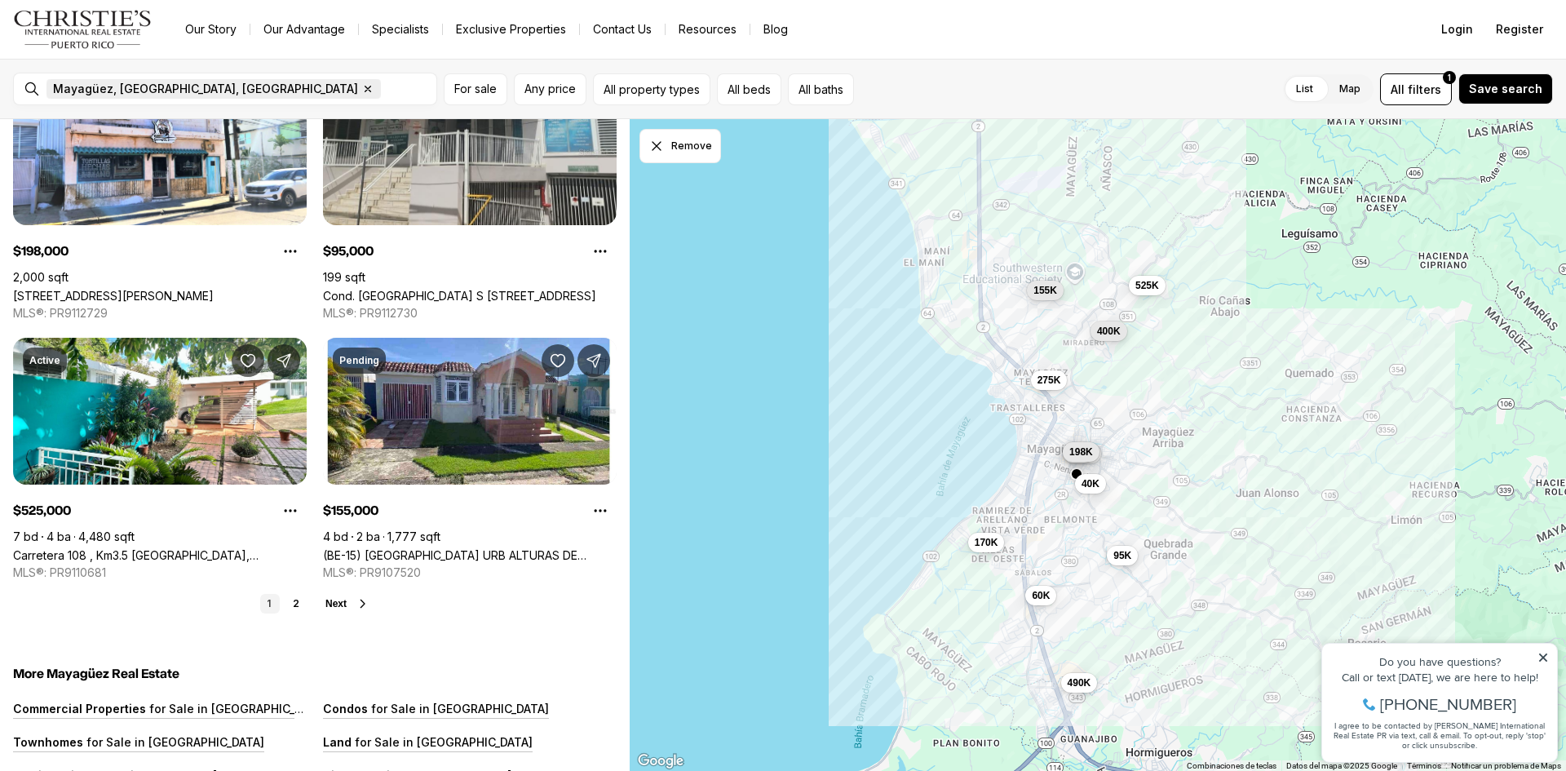
click at [361, 88] on icon "button" at bounding box center [367, 88] width 13 height 13
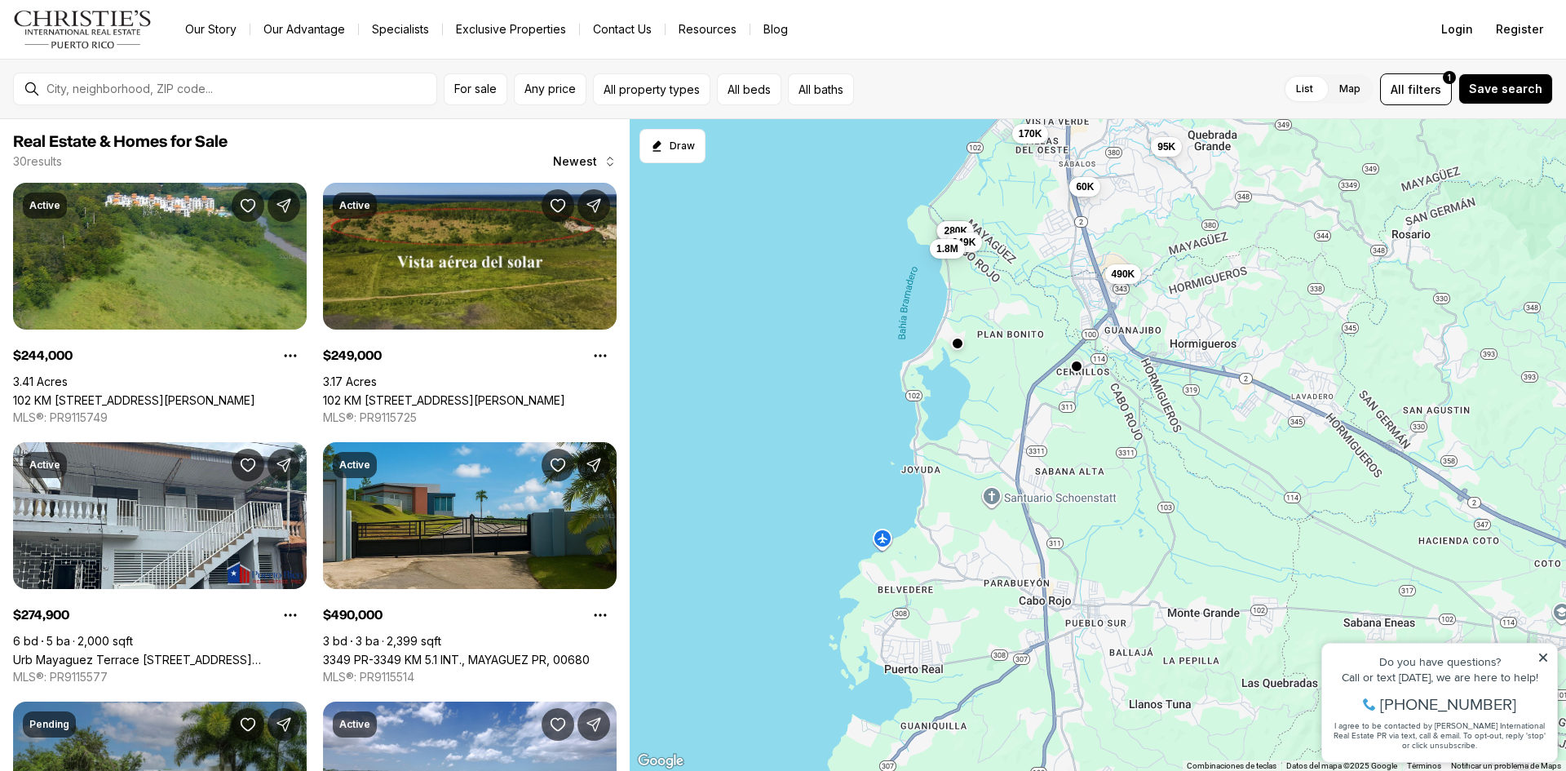
drag, startPoint x: 969, startPoint y: 560, endPoint x: 1024, endPoint y: 224, distance: 340.4
click at [1024, 224] on div "275K 490K 400K 170K 120K 60K 95K 244K 280K 249K 1.8M 180K" at bounding box center [1098, 445] width 936 height 652
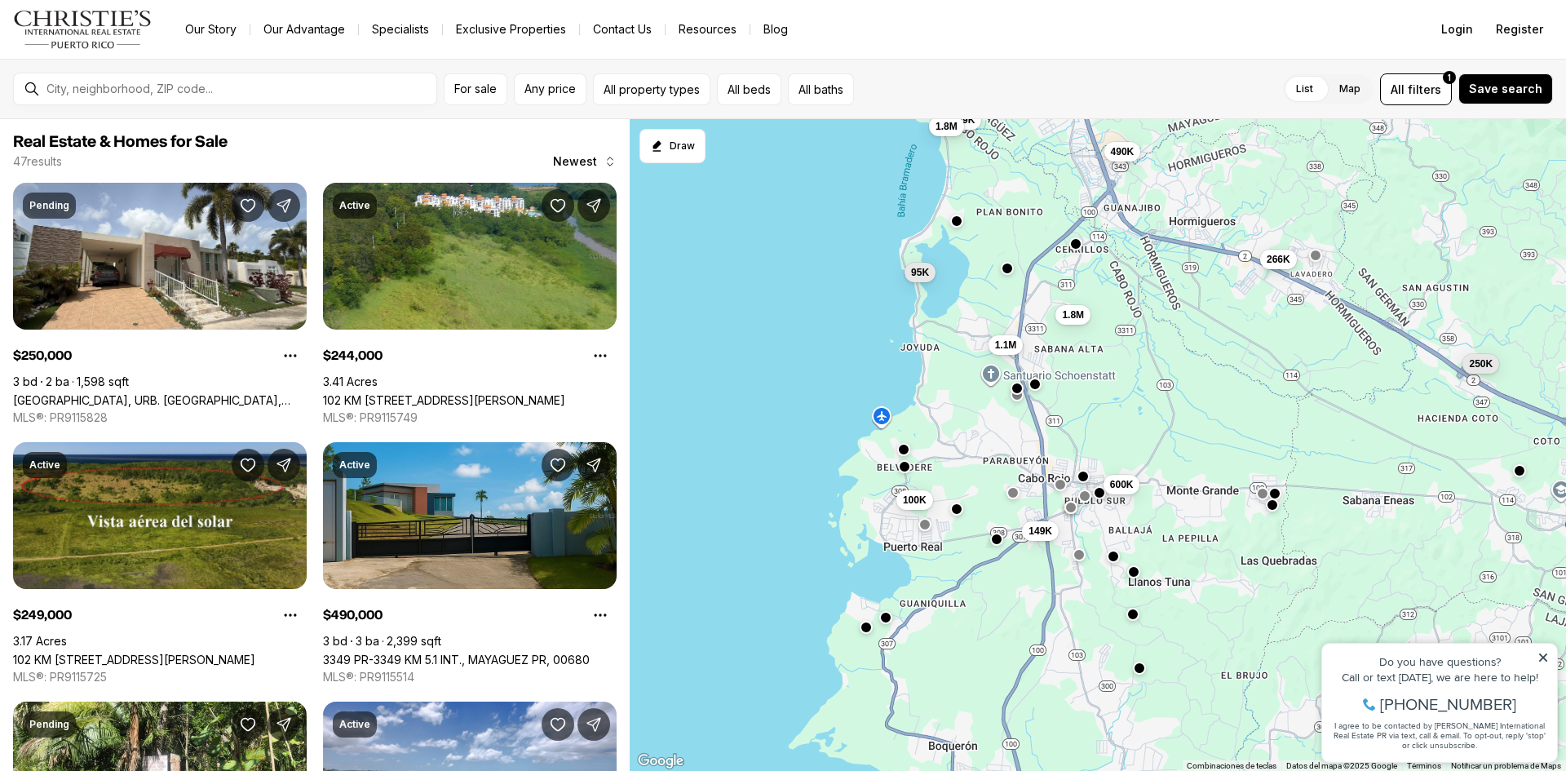
drag, startPoint x: 999, startPoint y: 612, endPoint x: 1000, endPoint y: 494, distance: 118.3
click at [1000, 494] on div "490K 244K 249K 1.8M 250K 95K 266K 100K 1.8M 149K 1.1M 600K" at bounding box center [1098, 445] width 936 height 652
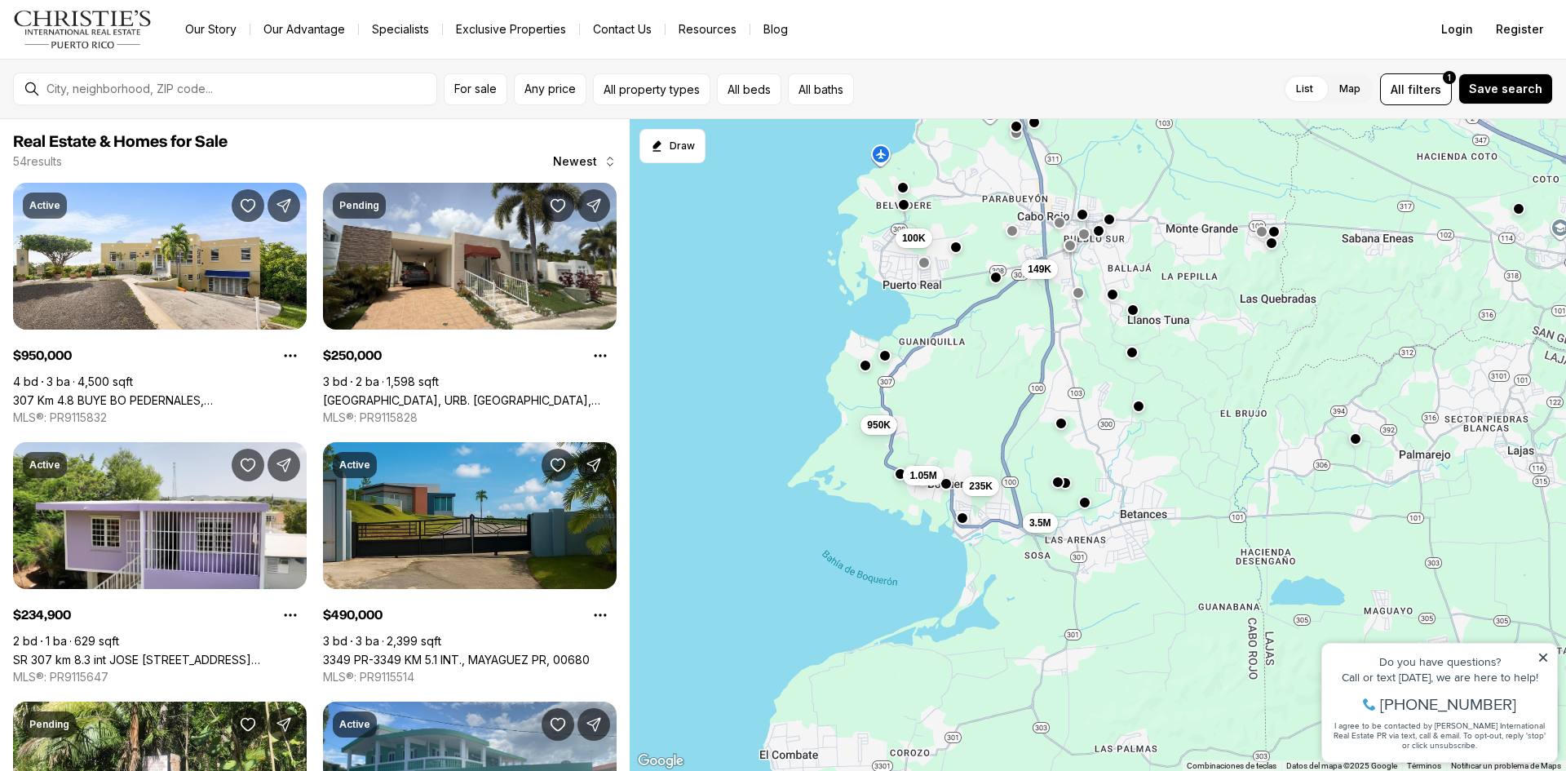
drag, startPoint x: 995, startPoint y: 667, endPoint x: 992, endPoint y: 410, distance: 256.9
click at [992, 410] on div "490K 250K 95K 266K 100K 1.8M 149K 1.1M 950K 235K 3.5M 1.05M" at bounding box center [1098, 445] width 936 height 652
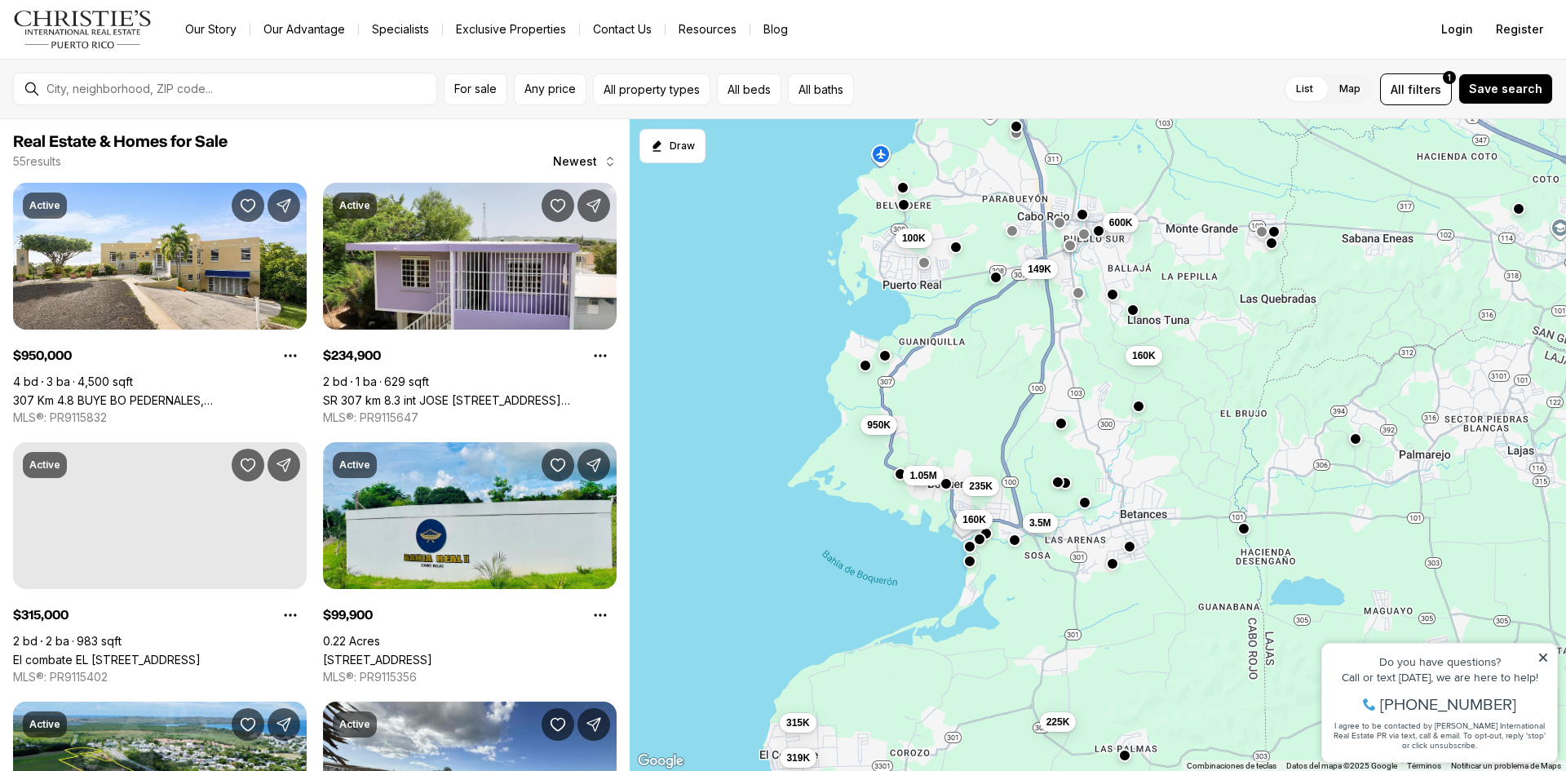
click at [963, 520] on span "160K" at bounding box center [974, 519] width 24 height 13
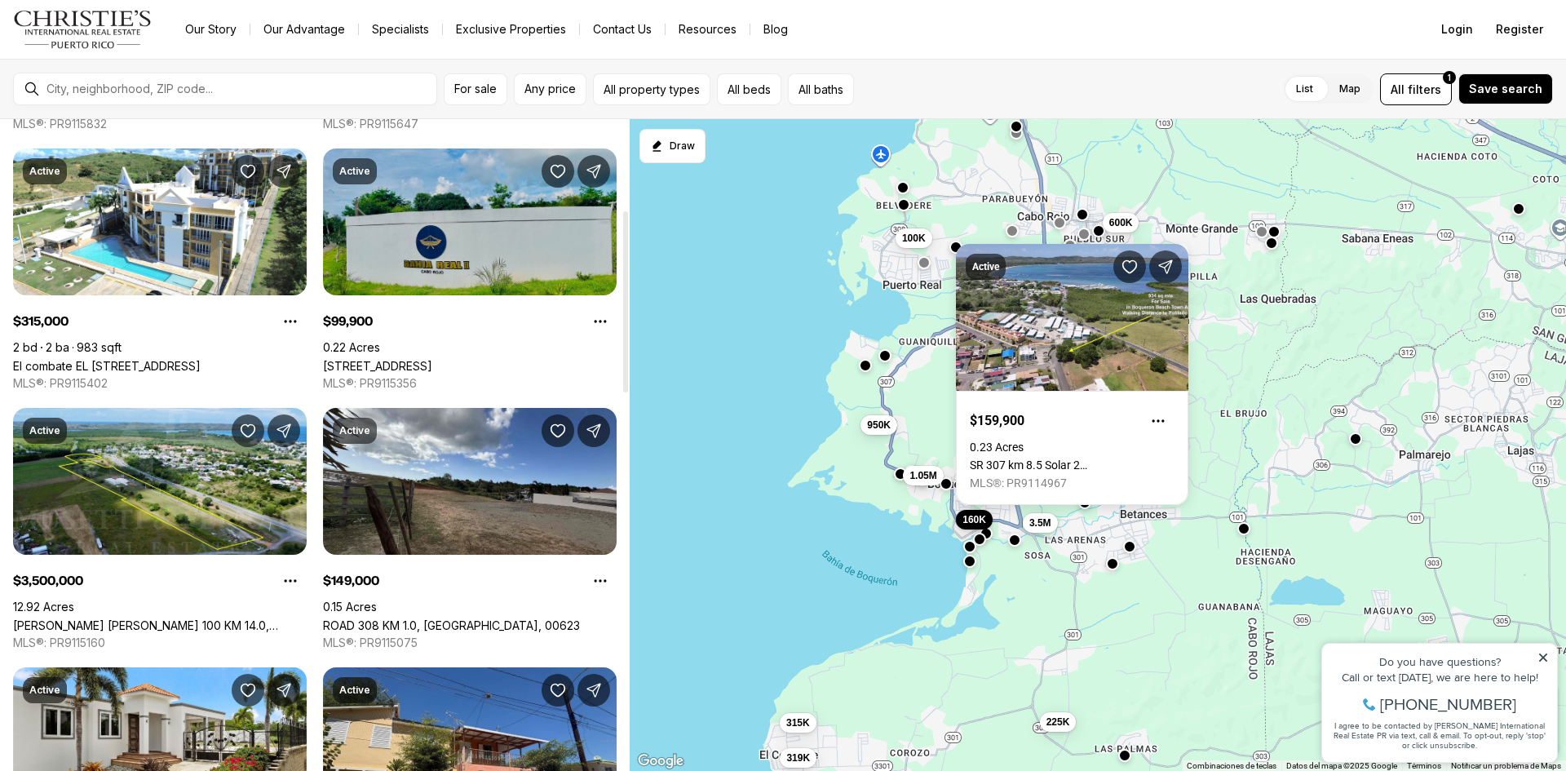
scroll to position [326, 0]
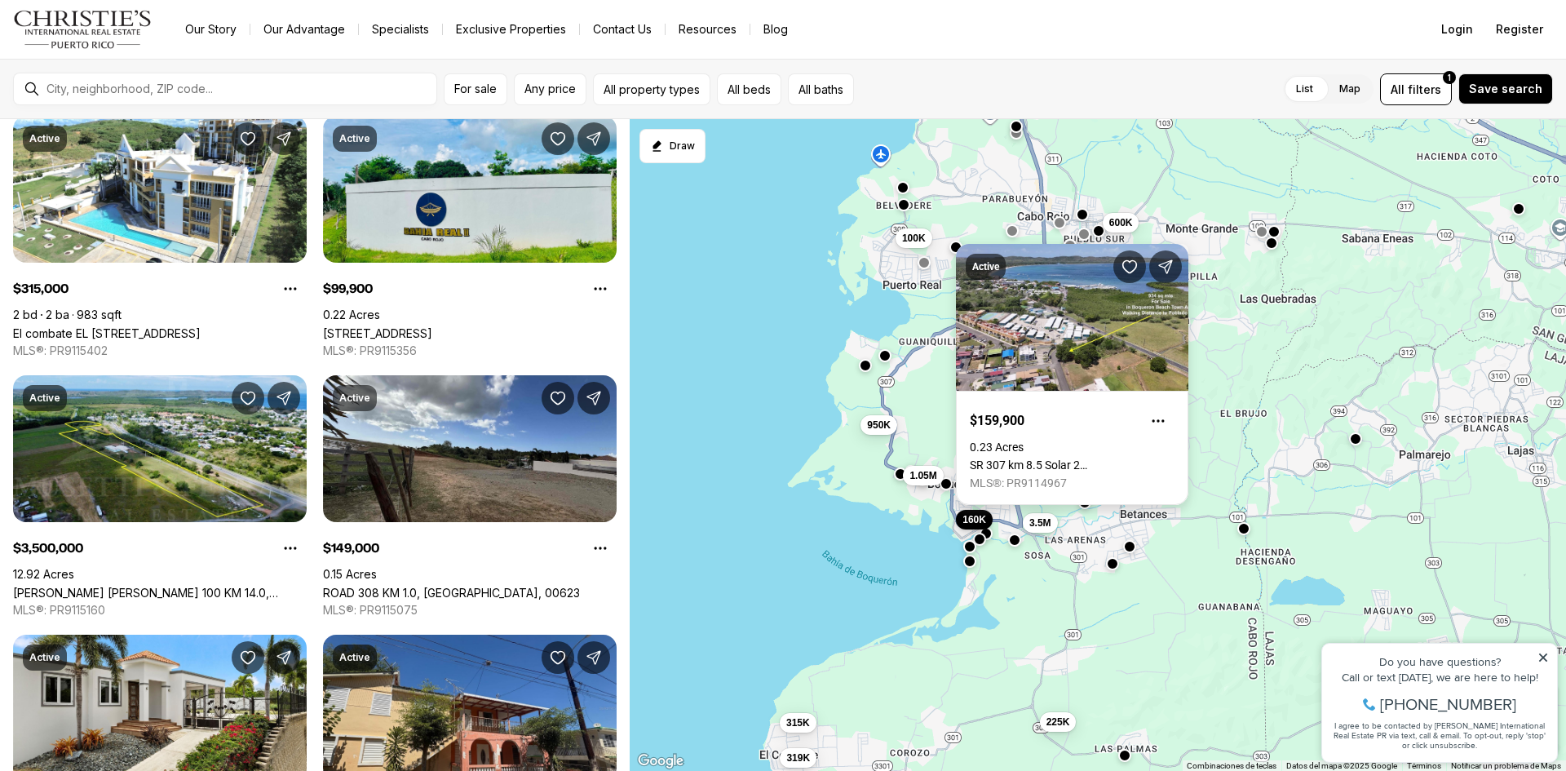
click at [1015, 461] on link "SR 307 km 8.5 Solar 2 [STREET_ADDRESS]" at bounding box center [1072, 464] width 205 height 13
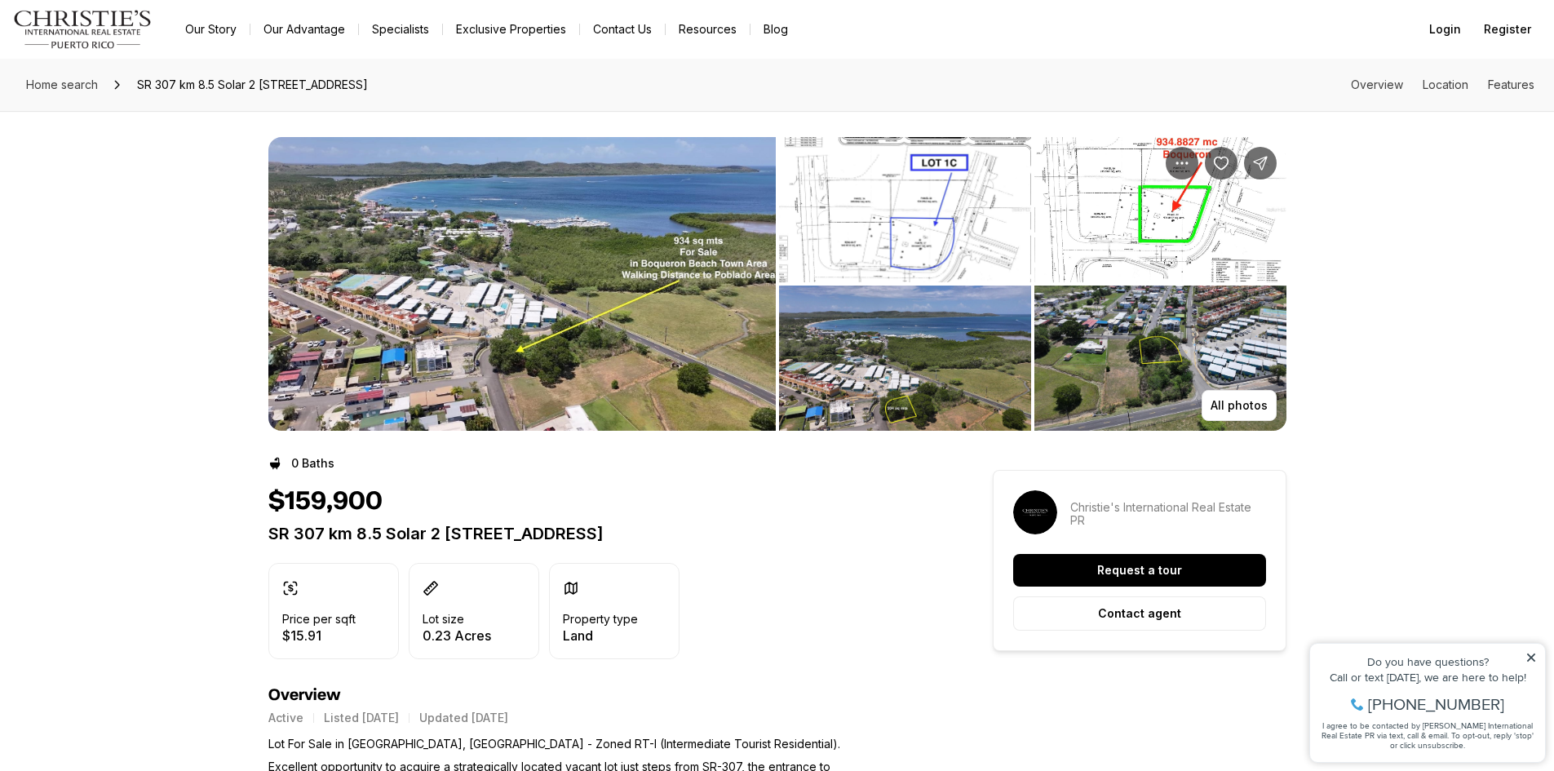
click at [525, 306] on img "View image gallery" at bounding box center [521, 284] width 507 height 294
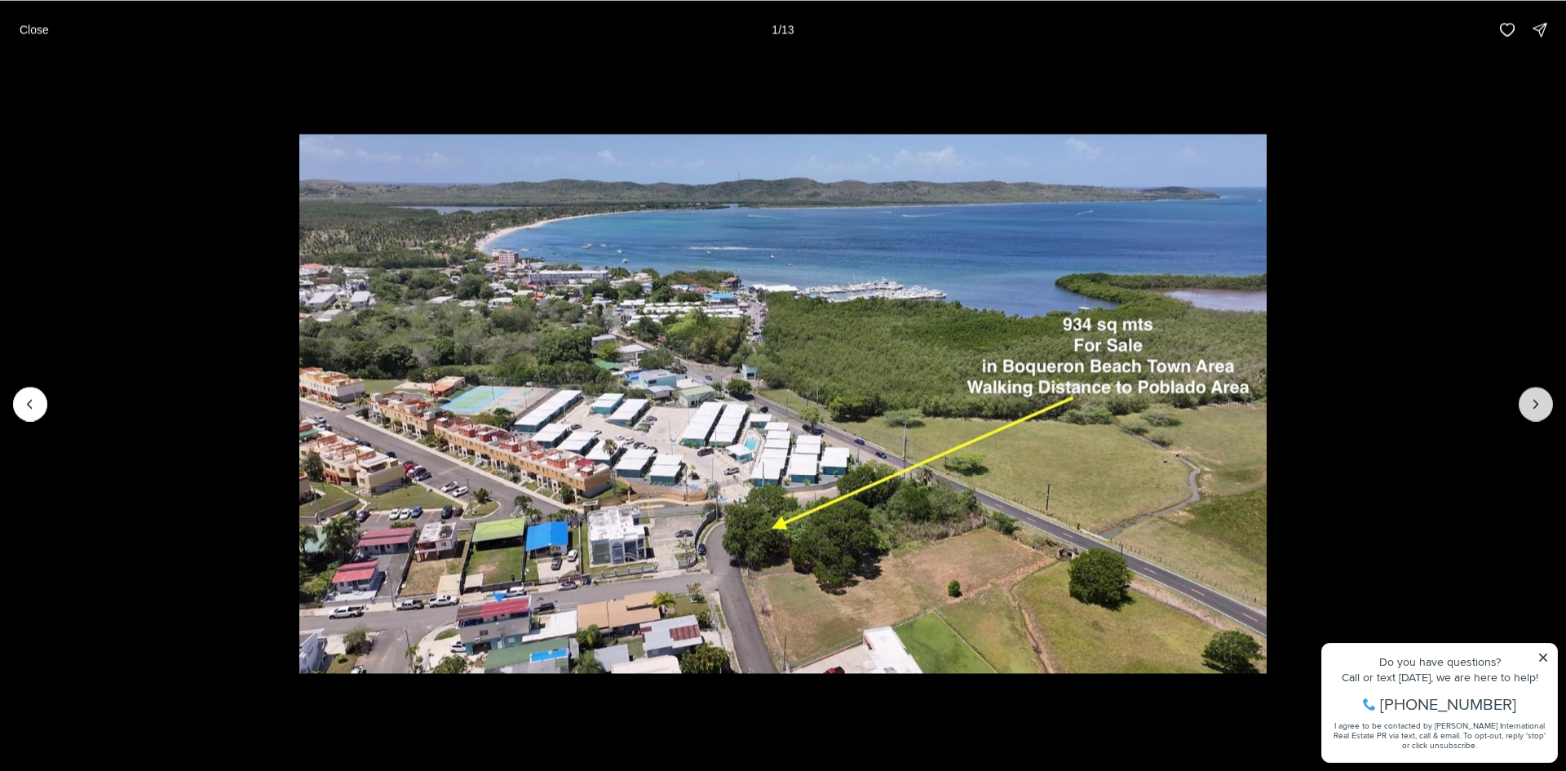
click at [1534, 412] on button "Next slide" at bounding box center [1536, 404] width 34 height 34
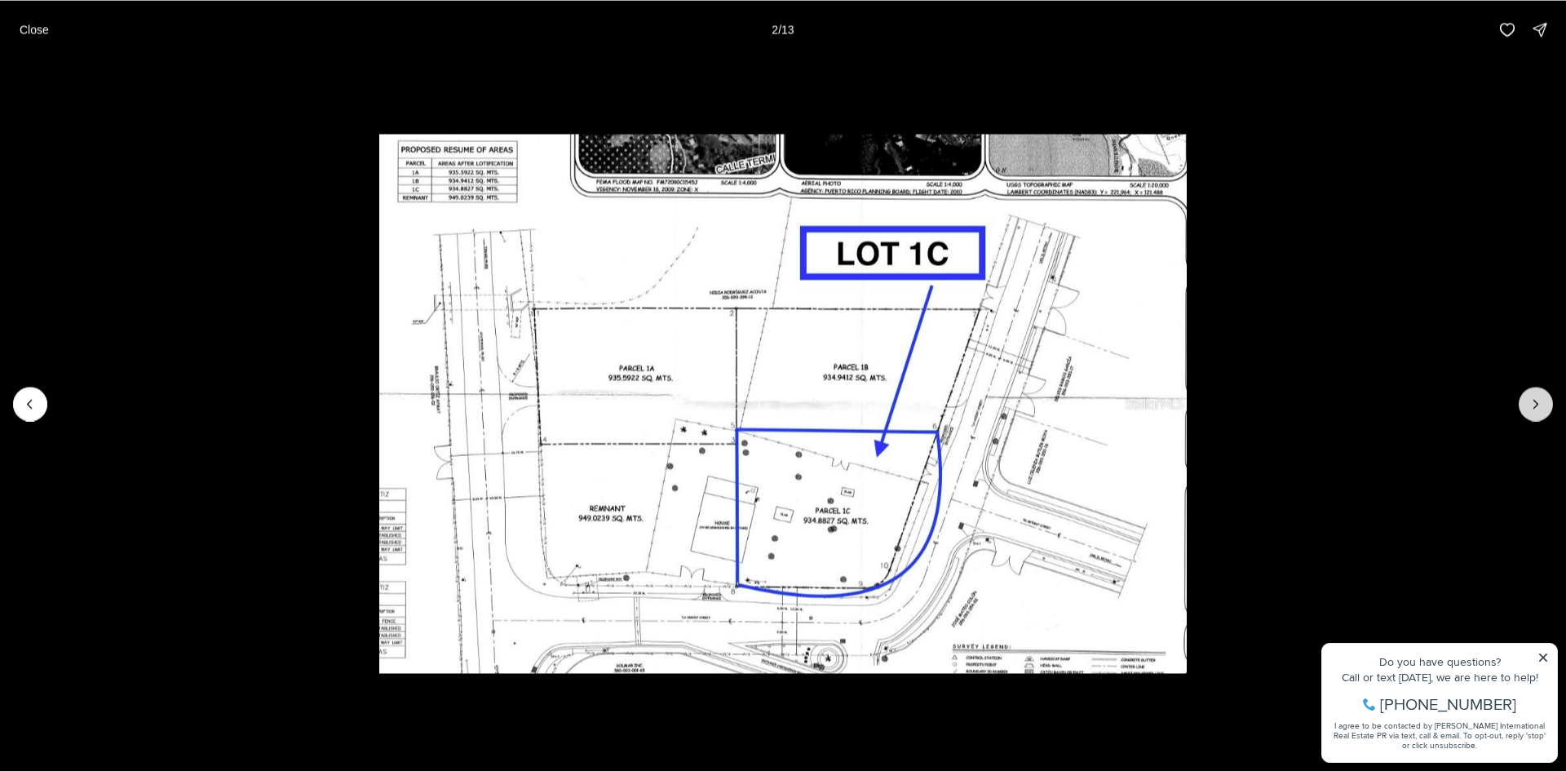
click at [1534, 412] on button "Next slide" at bounding box center [1536, 404] width 34 height 34
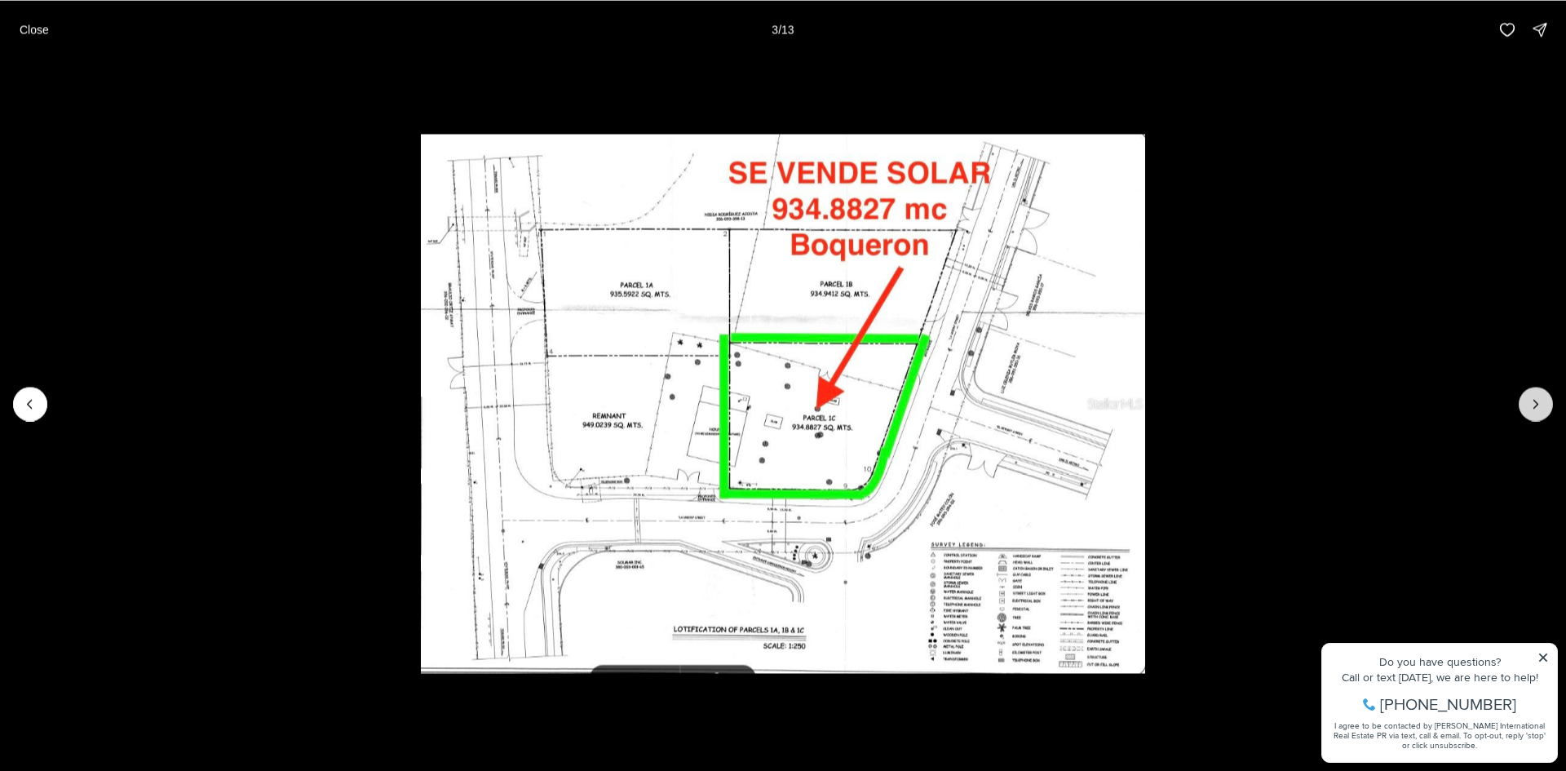
click at [1534, 412] on button "Next slide" at bounding box center [1536, 404] width 34 height 34
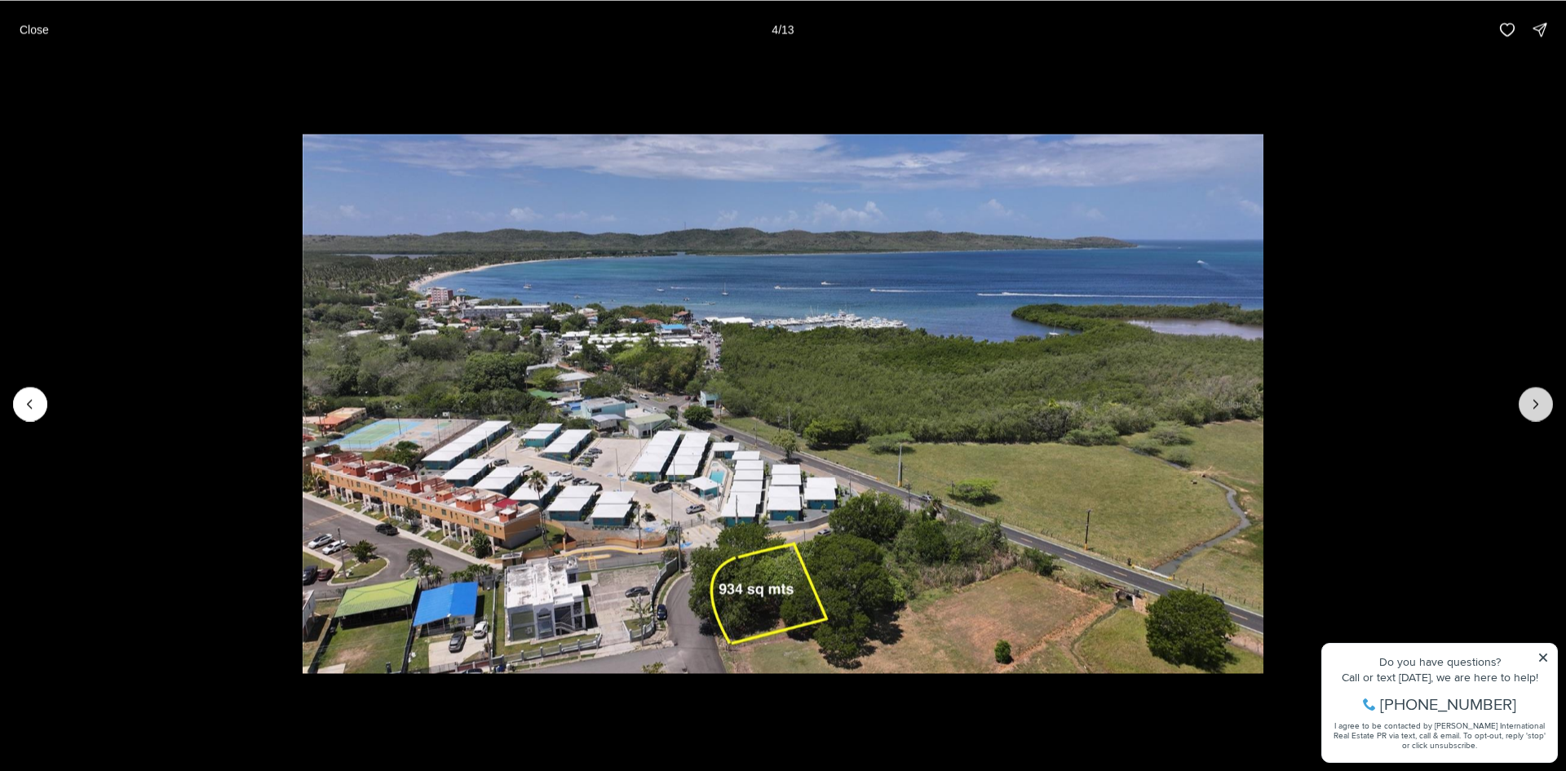
click at [1534, 411] on icon "Next slide" at bounding box center [1536, 404] width 16 height 16
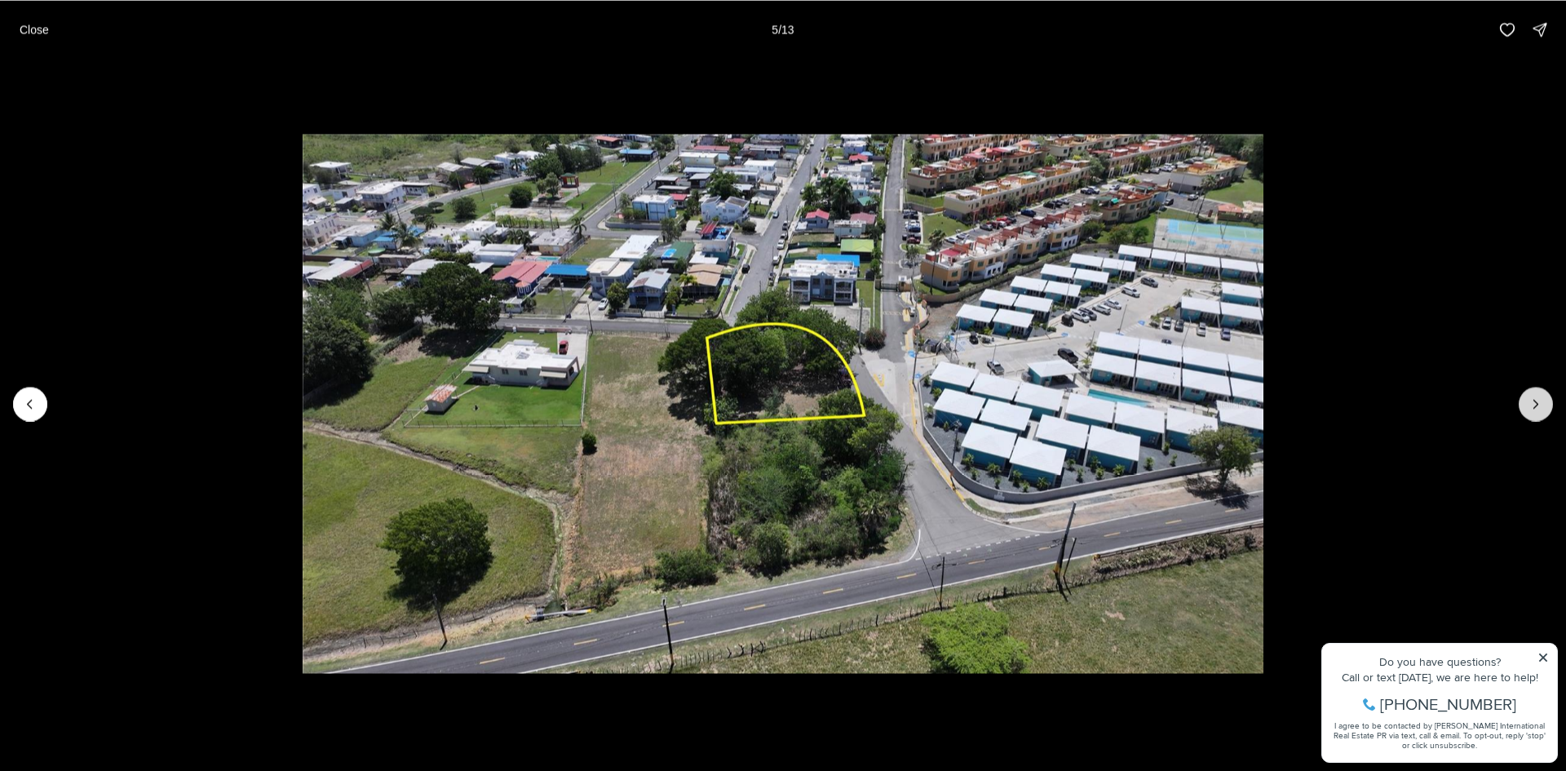
click at [1531, 410] on icon "Next slide" at bounding box center [1536, 404] width 16 height 16
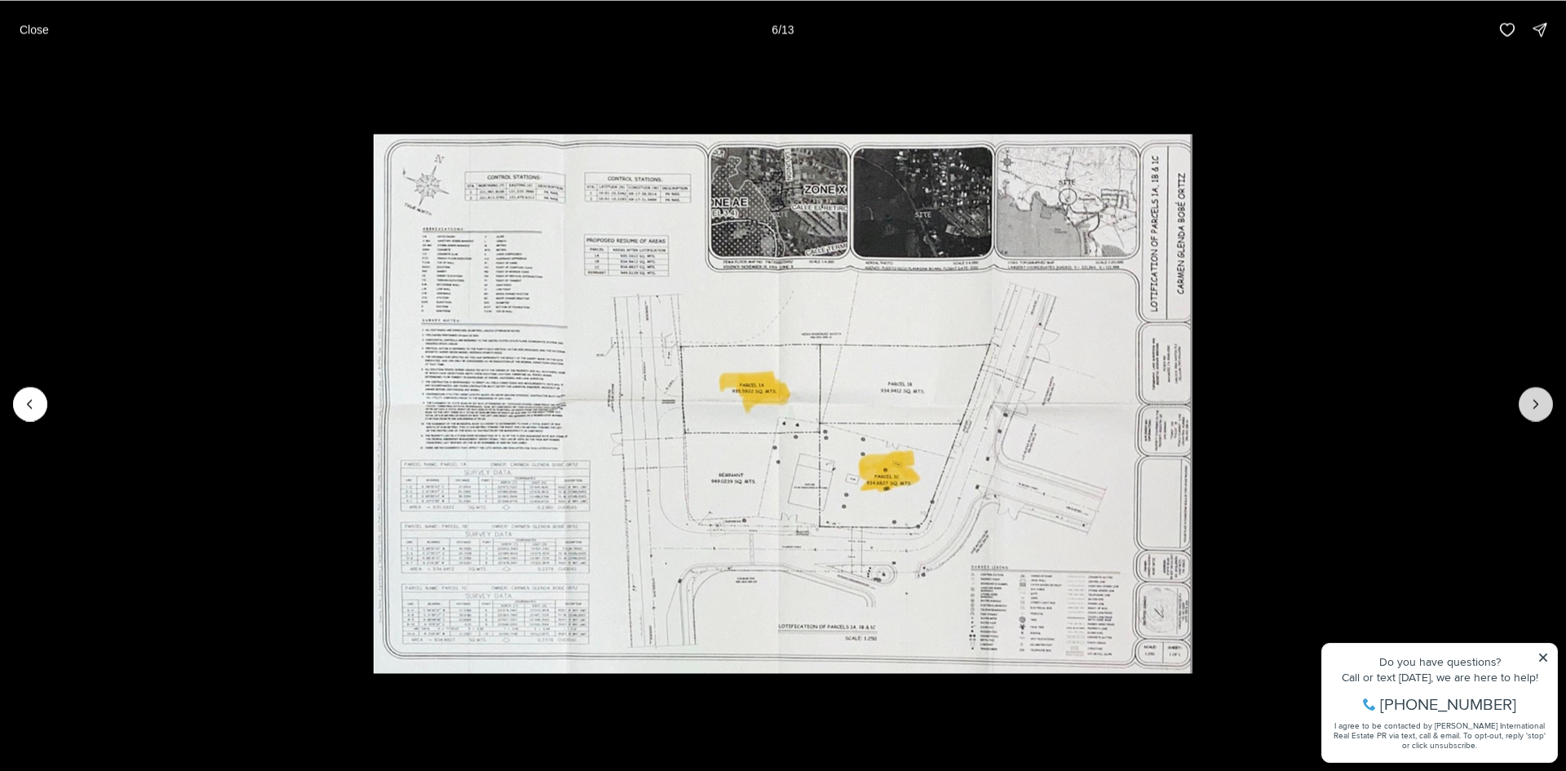
click at [1531, 410] on icon "Next slide" at bounding box center [1536, 404] width 16 height 16
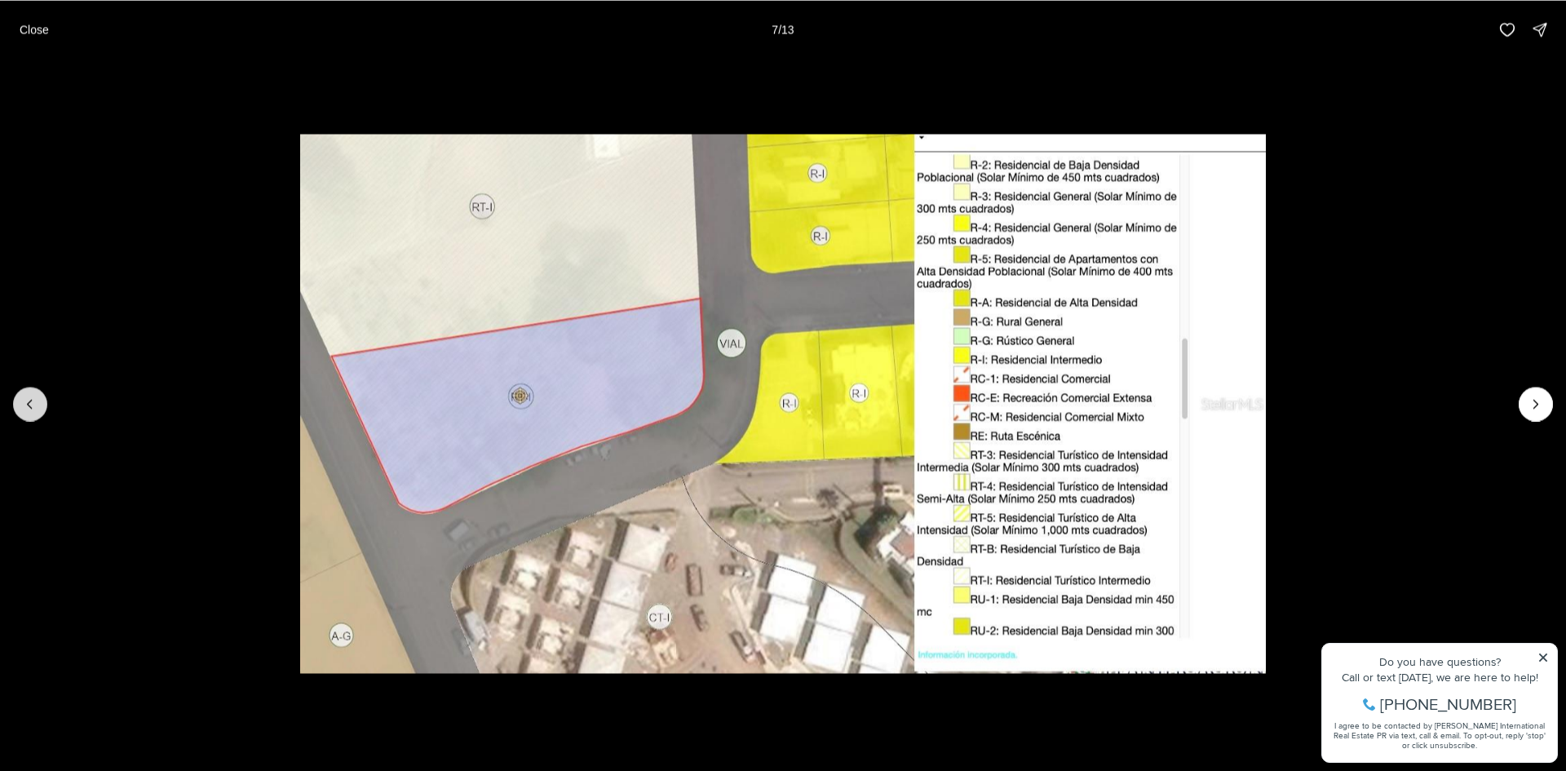
click at [37, 406] on icon "Previous slide" at bounding box center [30, 404] width 16 height 16
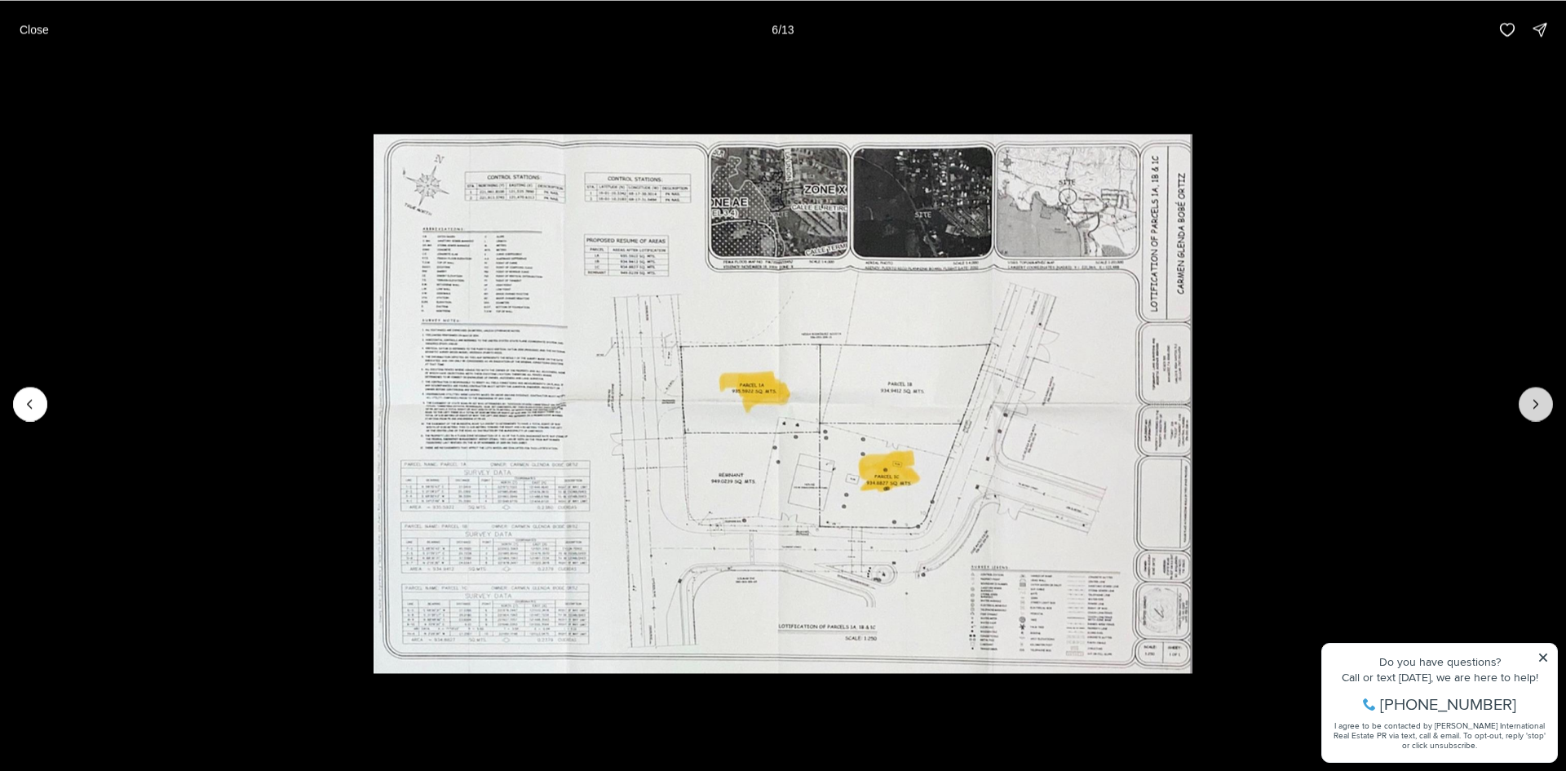
click at [1534, 408] on icon "Next slide" at bounding box center [1536, 404] width 4 height 8
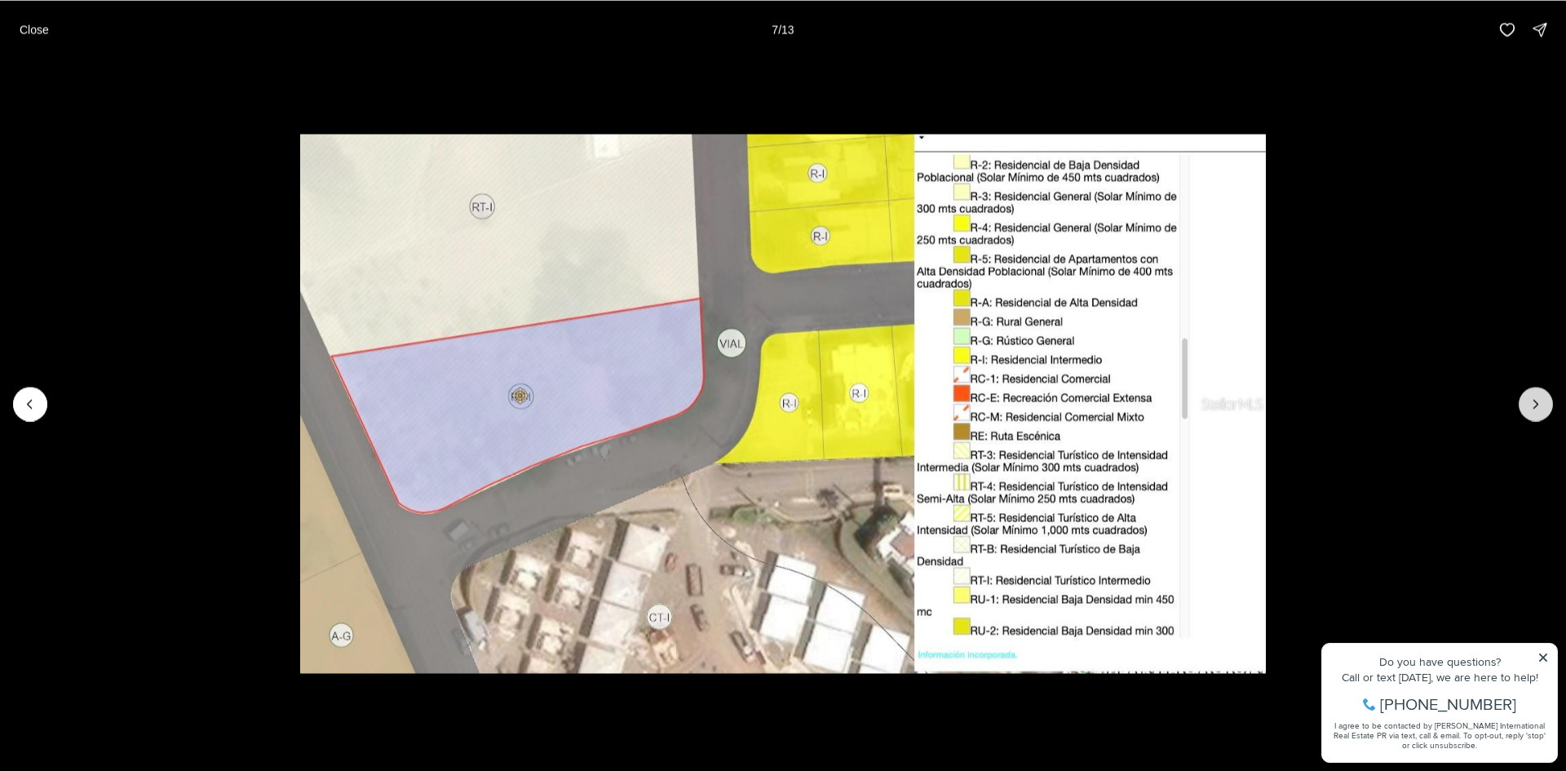
click at [1534, 408] on icon "Next slide" at bounding box center [1536, 404] width 4 height 8
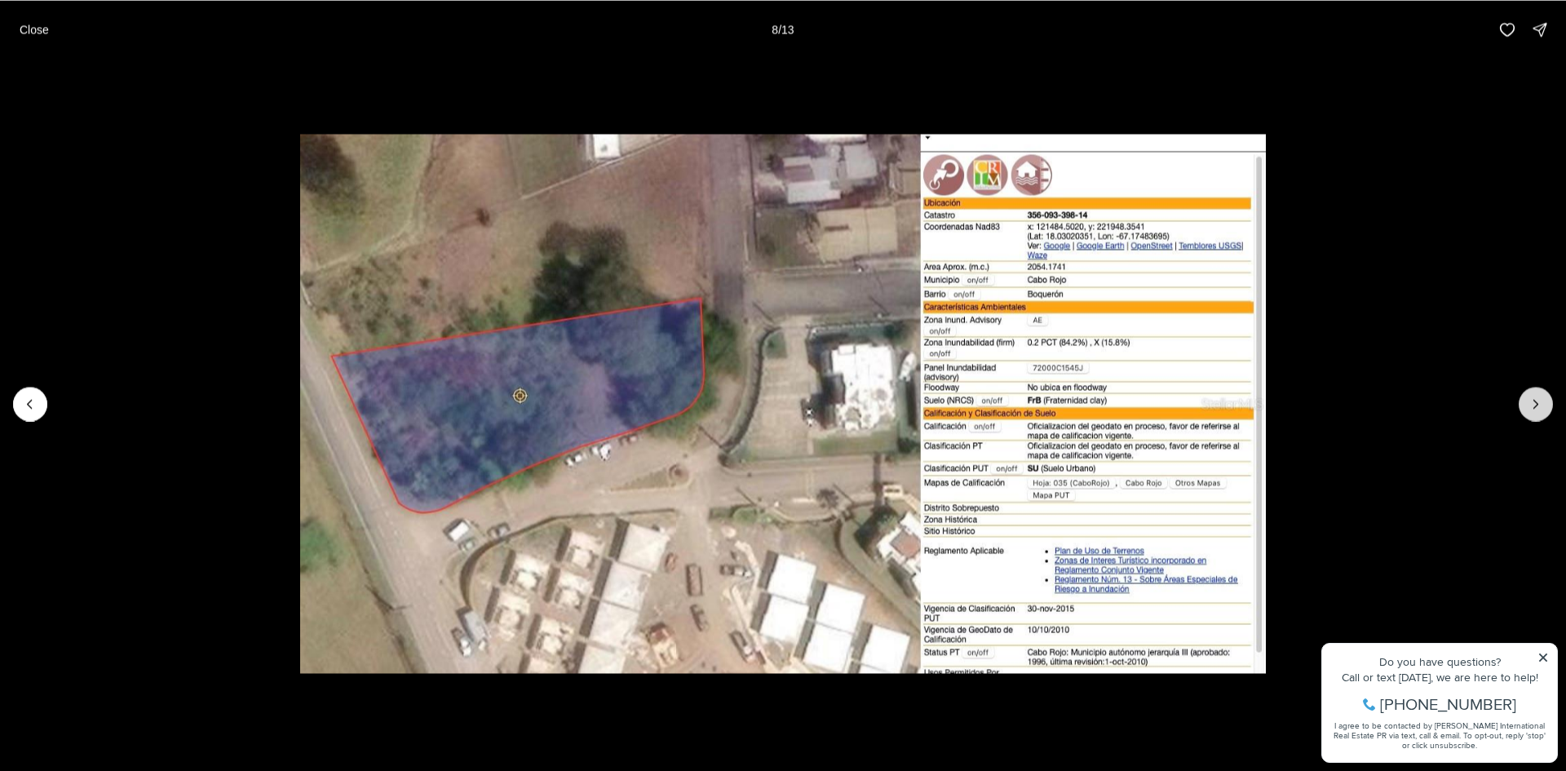
click at [1532, 408] on icon "Next slide" at bounding box center [1536, 404] width 16 height 16
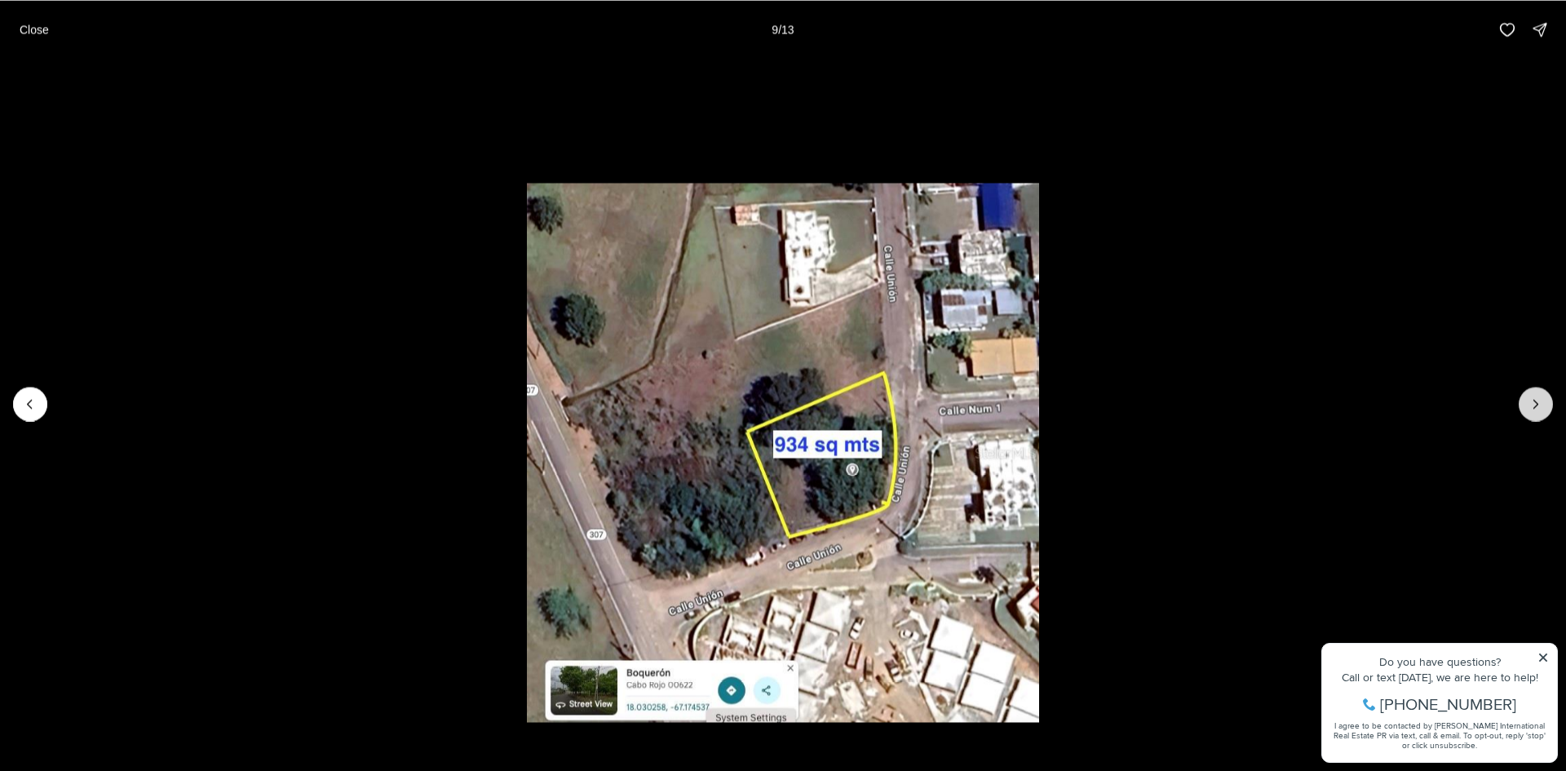
click at [1532, 408] on icon "Next slide" at bounding box center [1536, 404] width 16 height 16
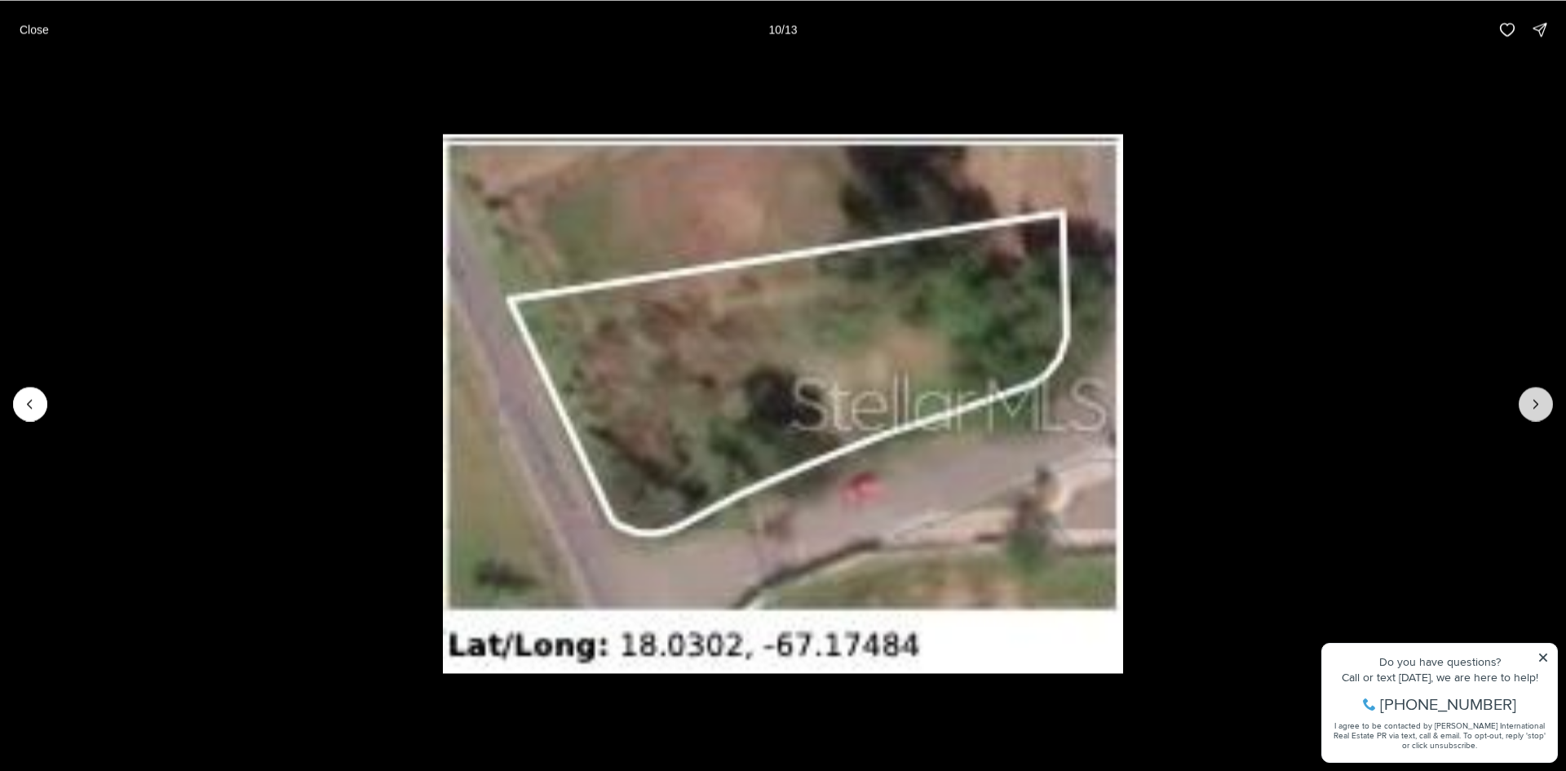
click at [1532, 408] on icon "Next slide" at bounding box center [1536, 404] width 16 height 16
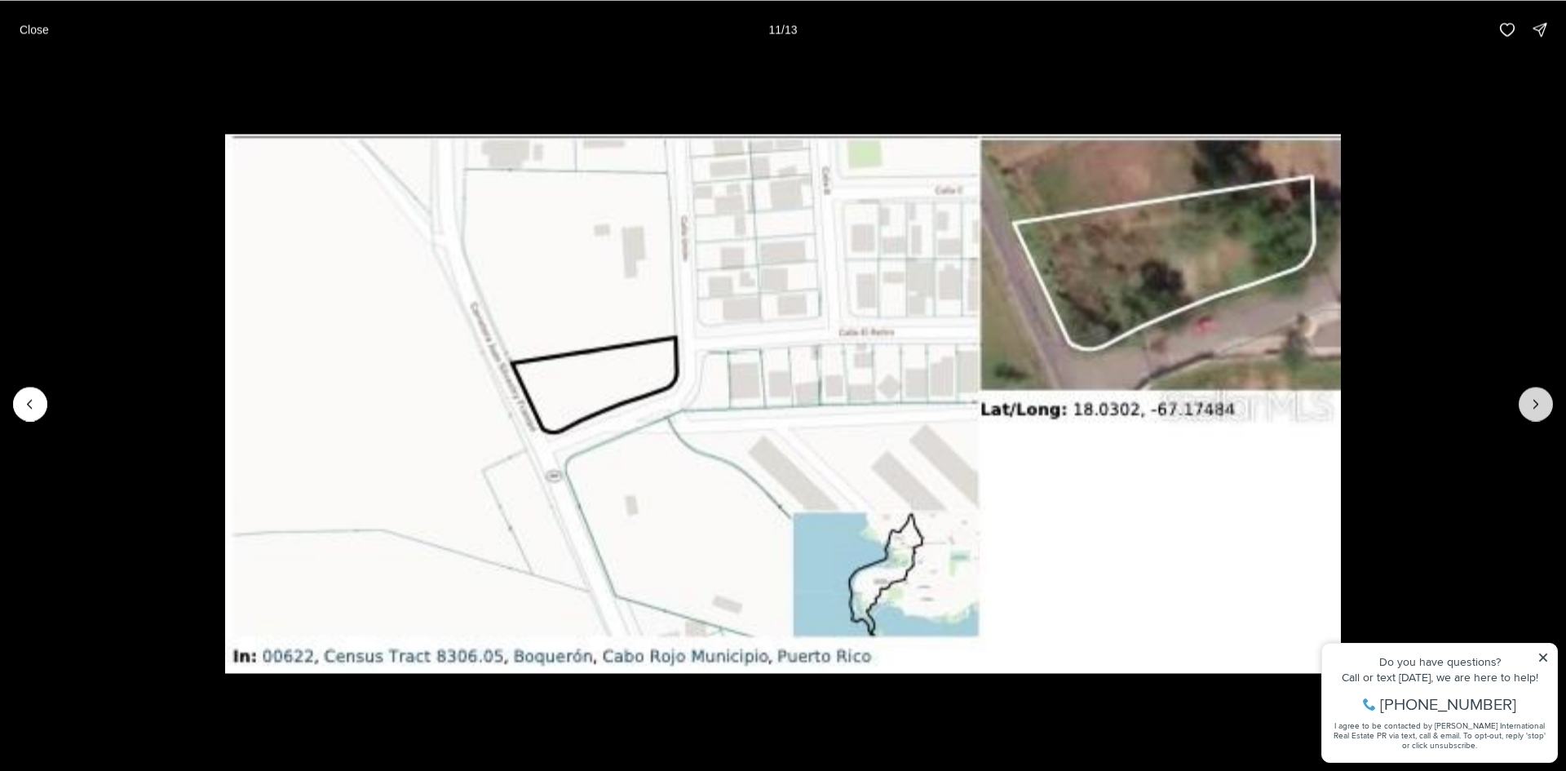
click at [1532, 408] on icon "Next slide" at bounding box center [1536, 404] width 16 height 16
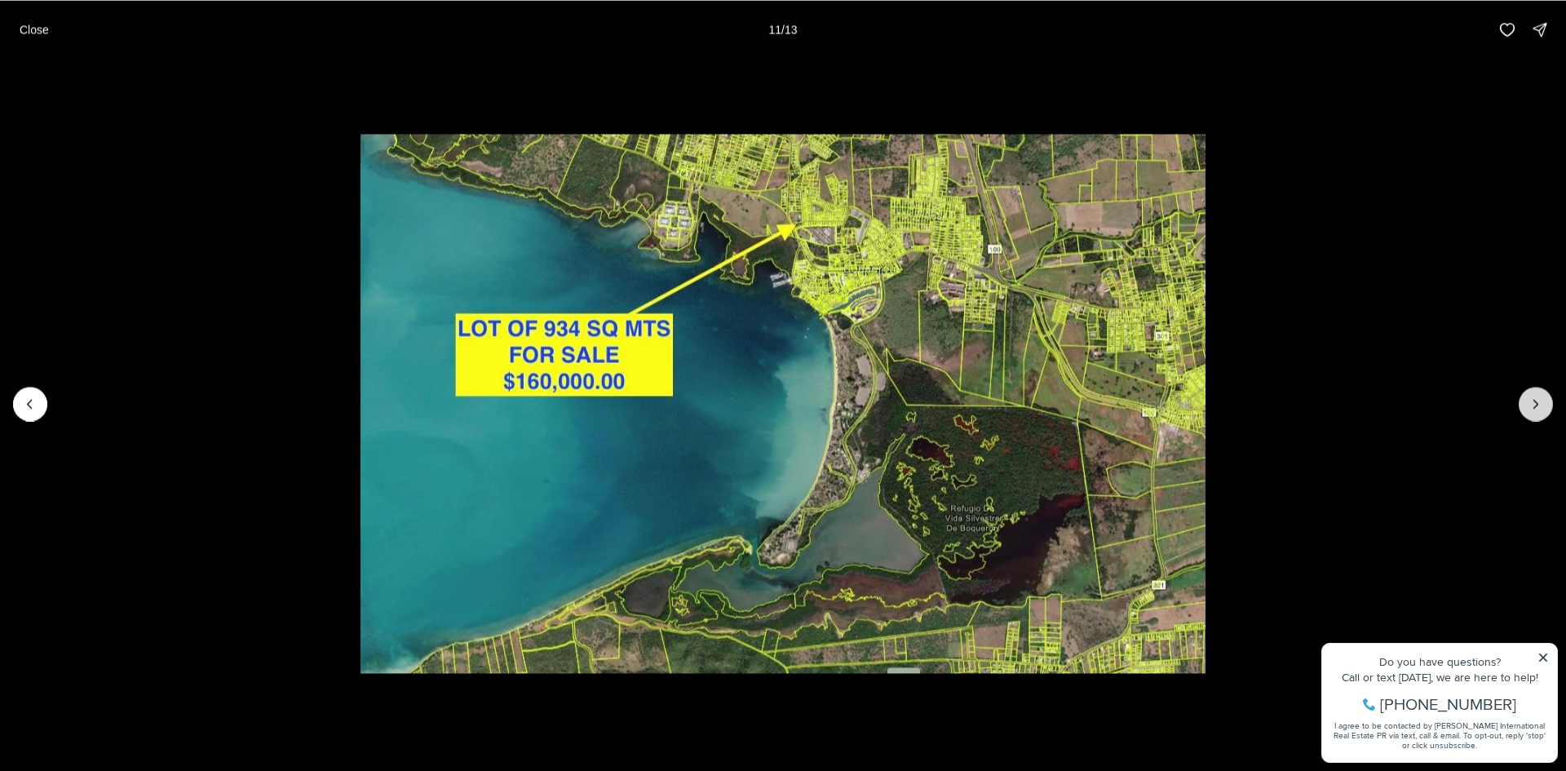
click at [1532, 408] on icon "Next slide" at bounding box center [1536, 404] width 16 height 16
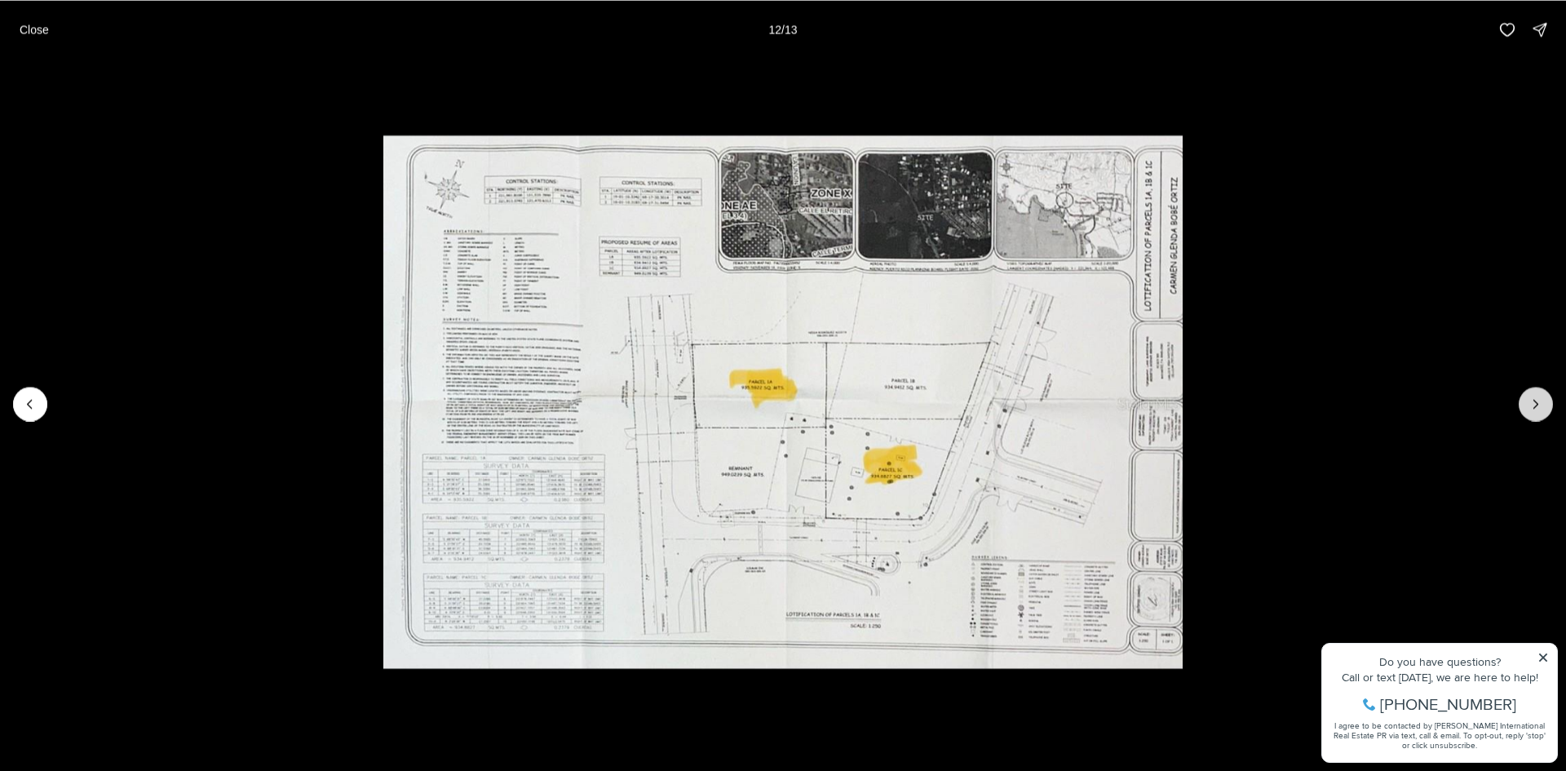
click at [1532, 408] on div at bounding box center [1536, 404] width 34 height 34
click at [1529, 405] on div at bounding box center [1536, 404] width 34 height 34
